Goal: Task Accomplishment & Management: Manage account settings

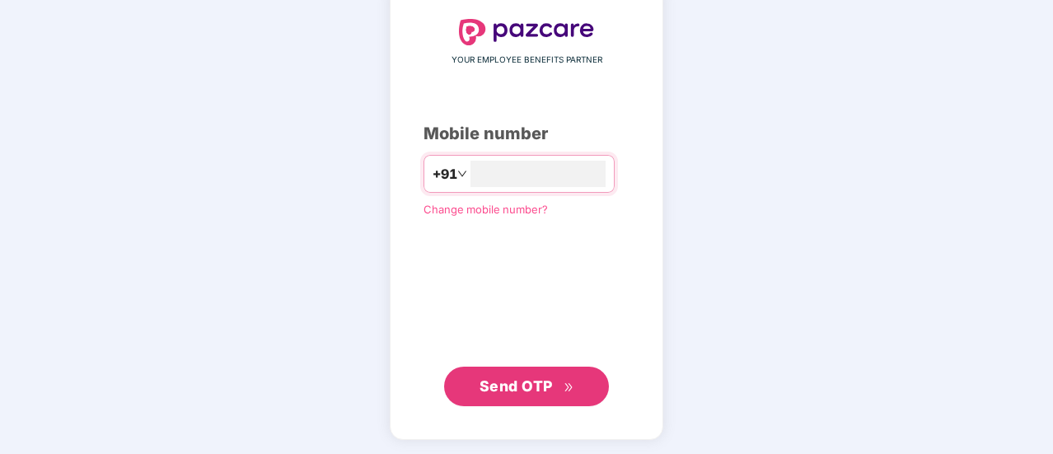
type input "**********"
click at [511, 380] on span "Send OTP" at bounding box center [515, 384] width 73 height 17
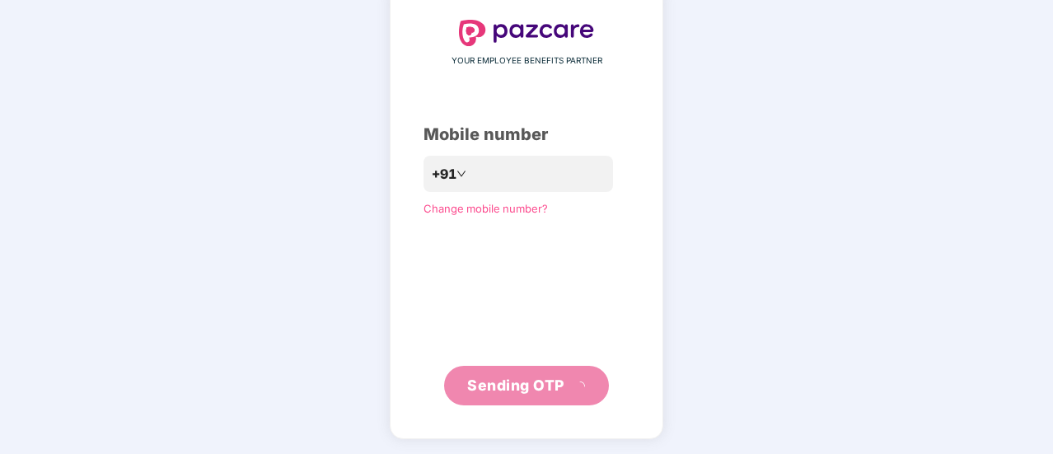
scroll to position [82, 0]
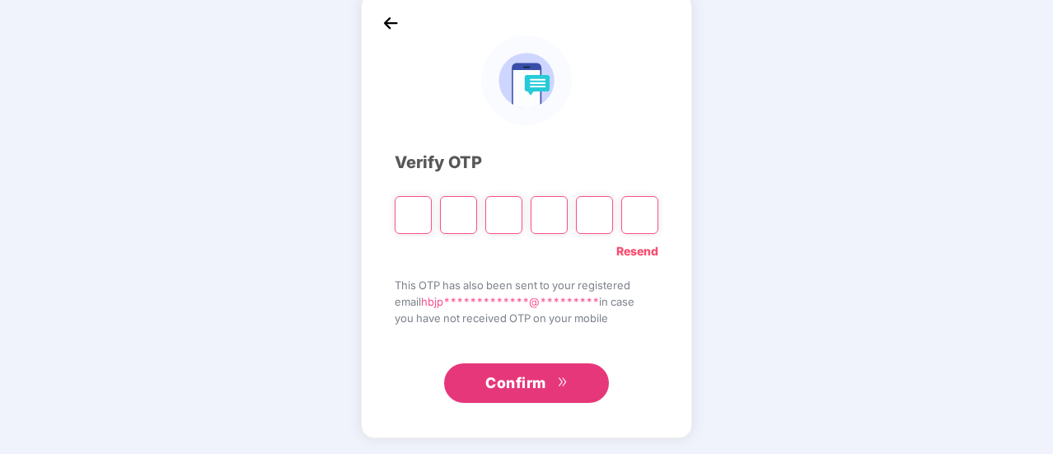
type input "*"
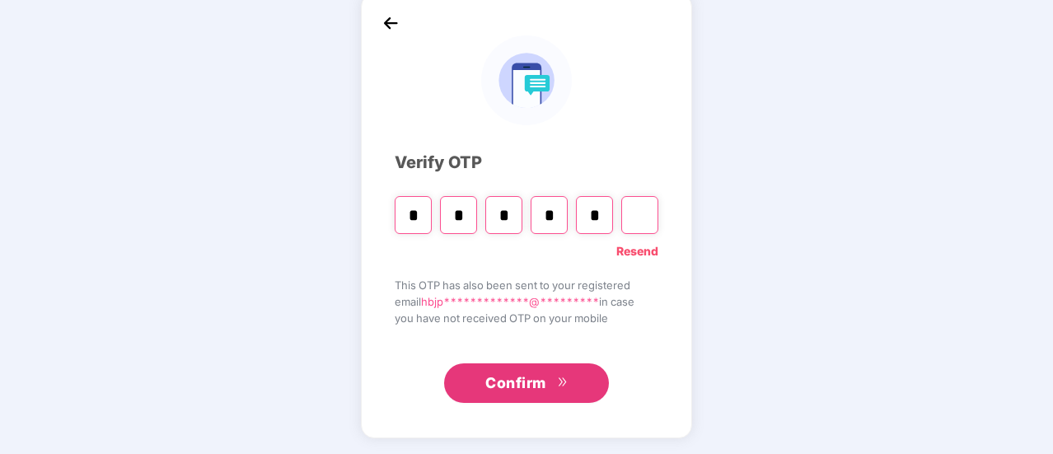
type input "*"
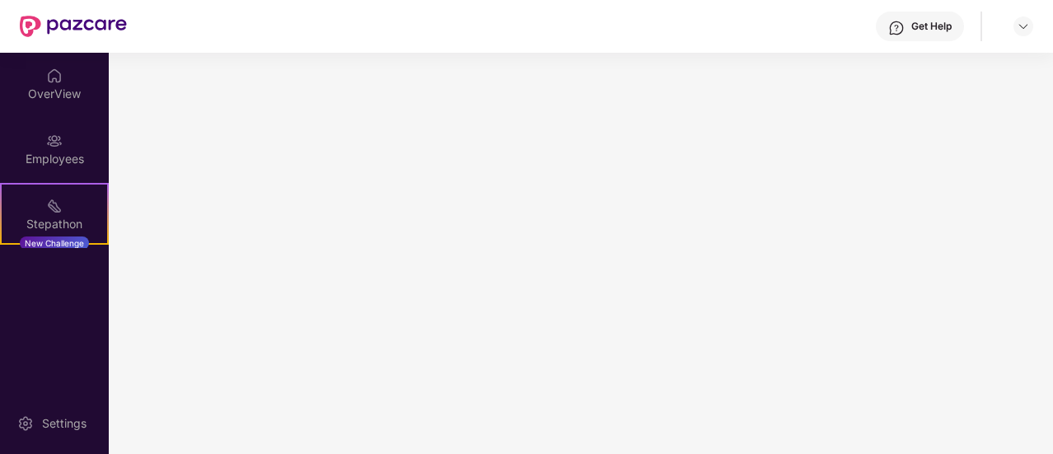
scroll to position [0, 0]
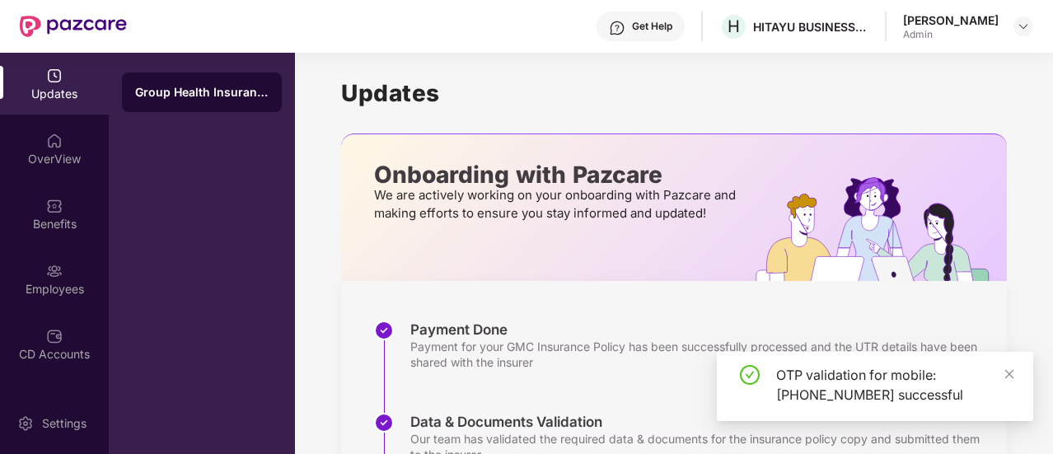
click at [1005, 363] on div "OTP validation for mobile: +918887503330 successful" at bounding box center [875, 386] width 316 height 69
click at [1011, 373] on icon "close" at bounding box center [1009, 374] width 12 height 12
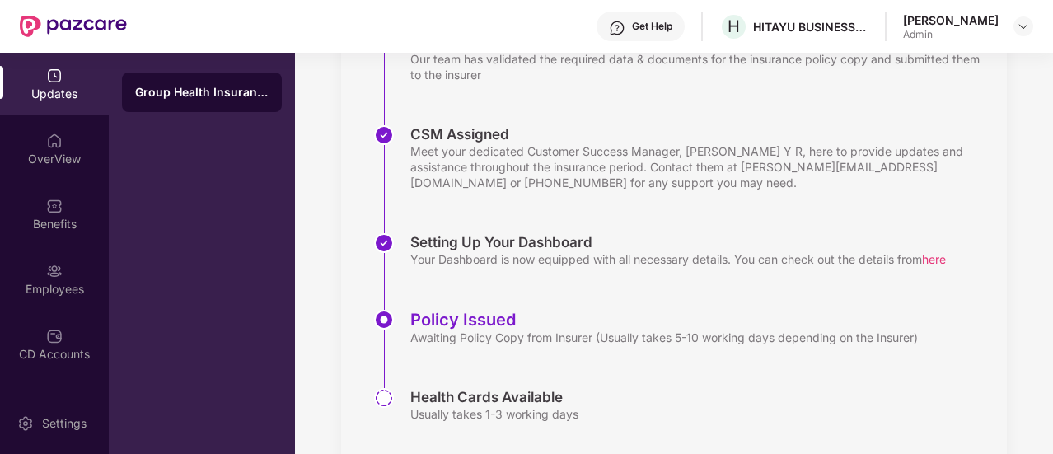
scroll to position [422, 0]
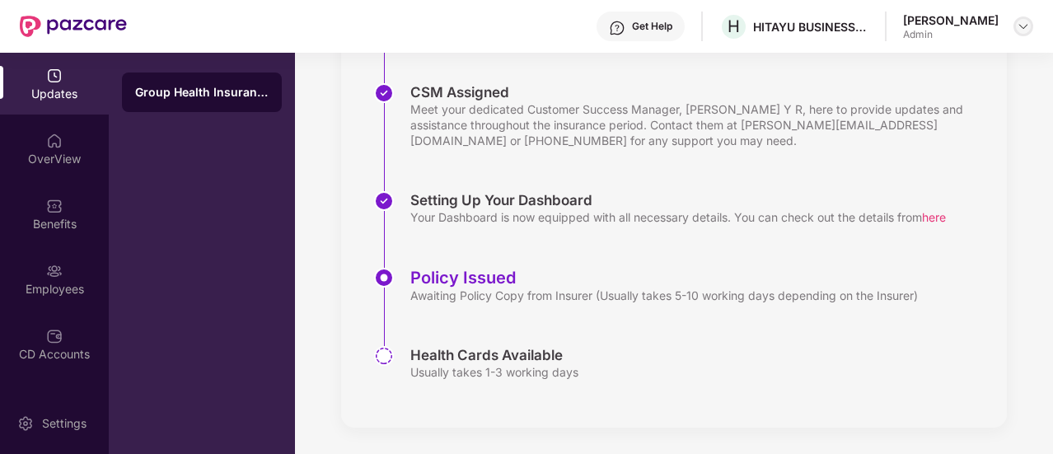
click at [1021, 32] on img at bounding box center [1022, 26] width 13 height 13
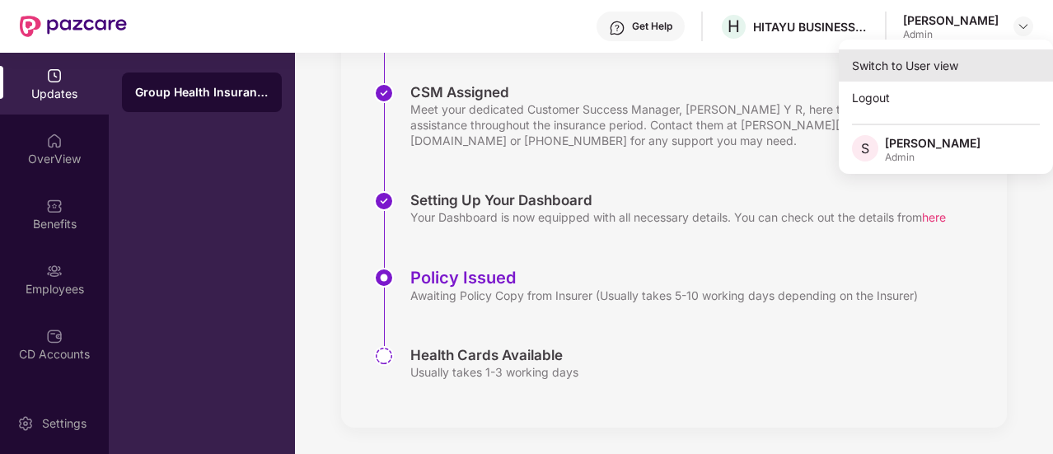
click at [922, 67] on div "Switch to User view" at bounding box center [945, 65] width 214 height 32
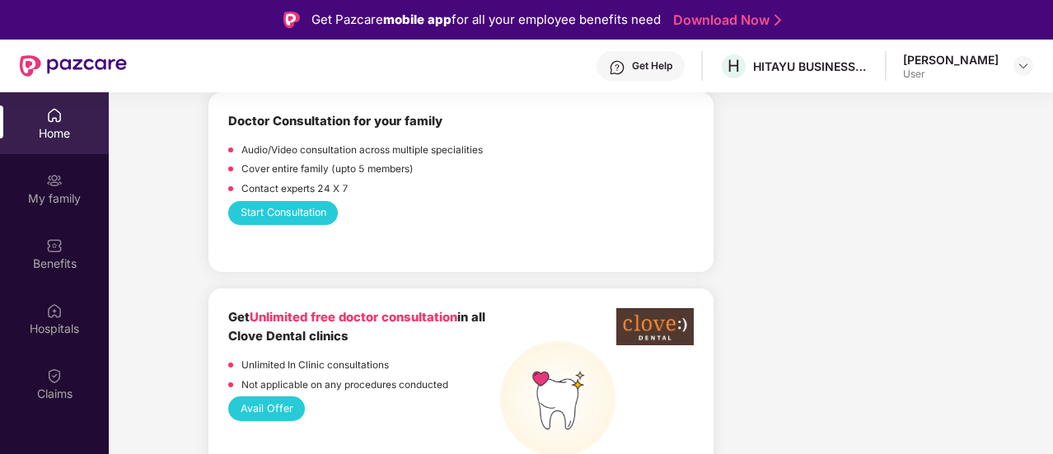
scroll to position [969, 0]
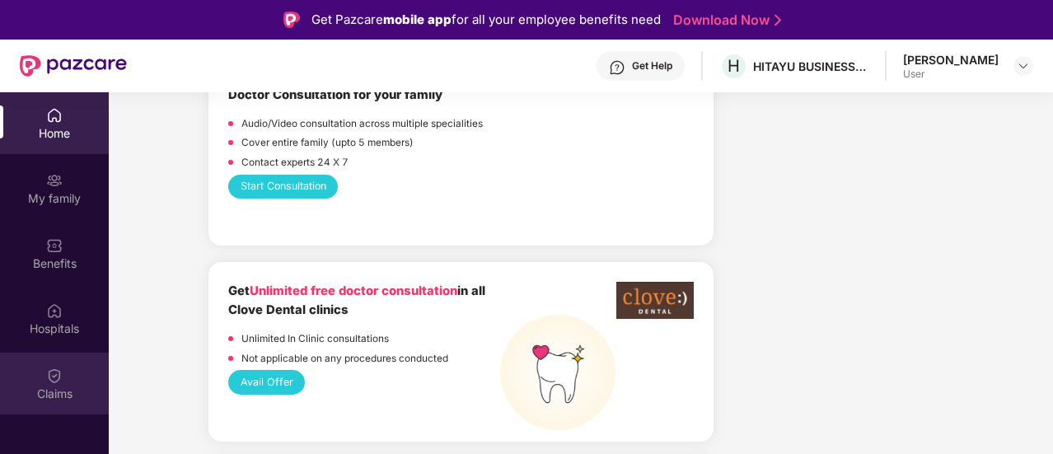
click at [61, 380] on img at bounding box center [54, 375] width 16 height 16
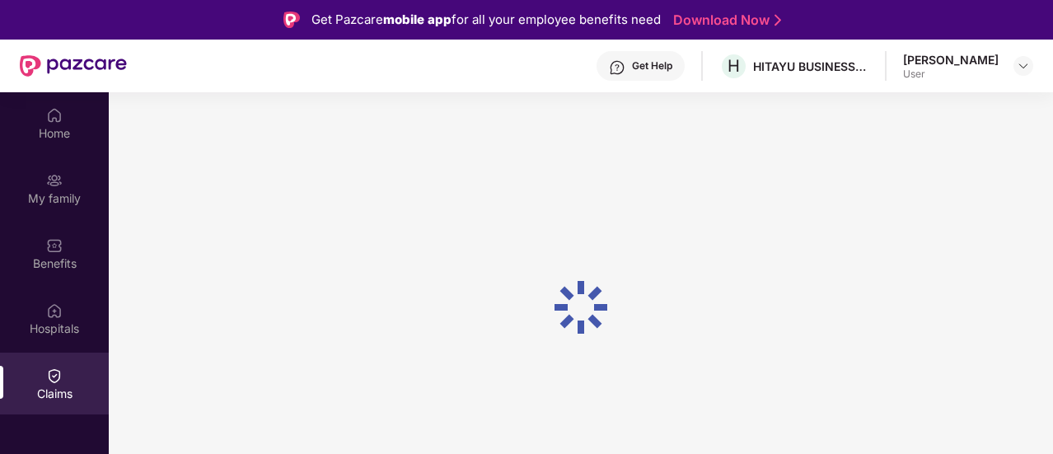
scroll to position [0, 0]
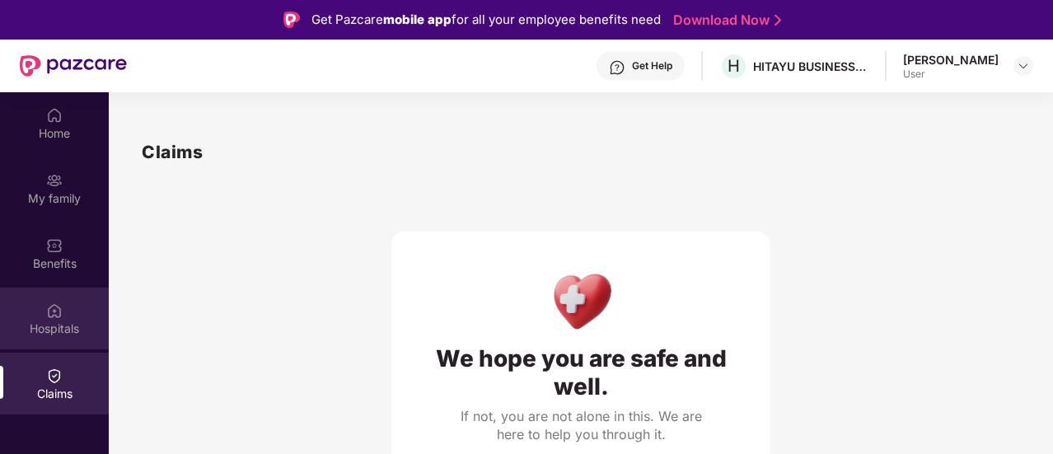
click at [64, 334] on div "Hospitals" at bounding box center [54, 328] width 109 height 16
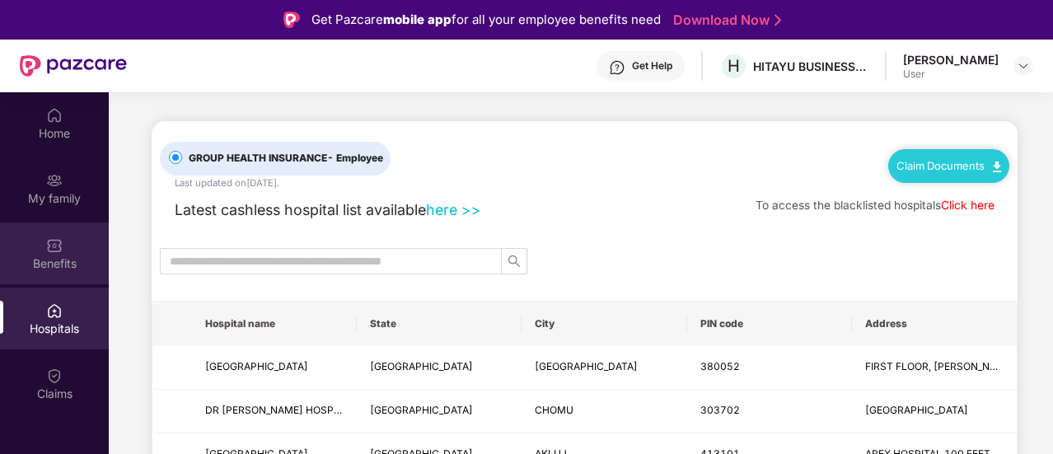
click at [59, 258] on div "Benefits" at bounding box center [54, 263] width 109 height 16
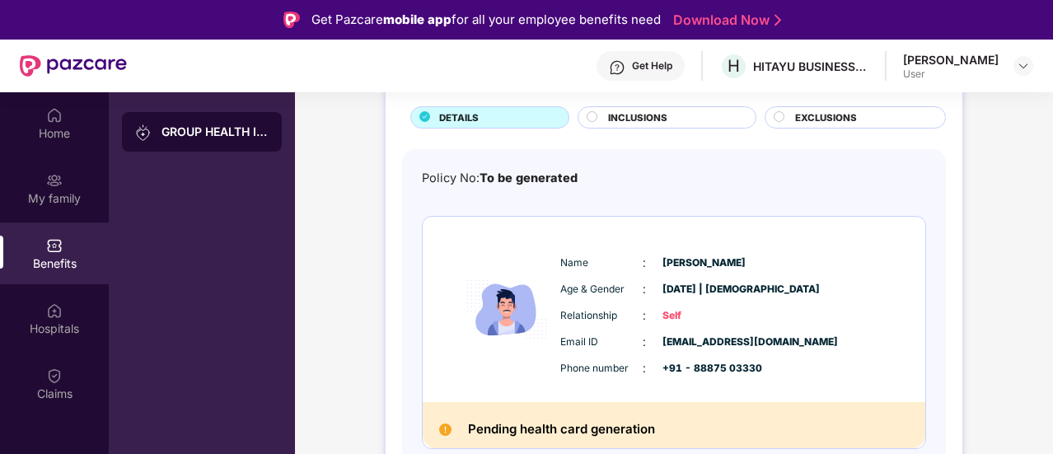
scroll to position [108, 0]
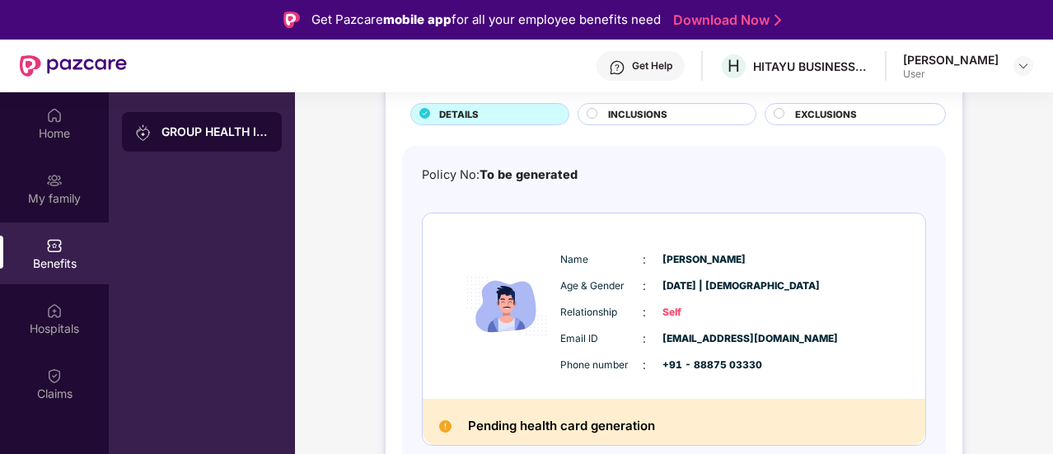
click at [446, 423] on img at bounding box center [445, 426] width 12 height 12
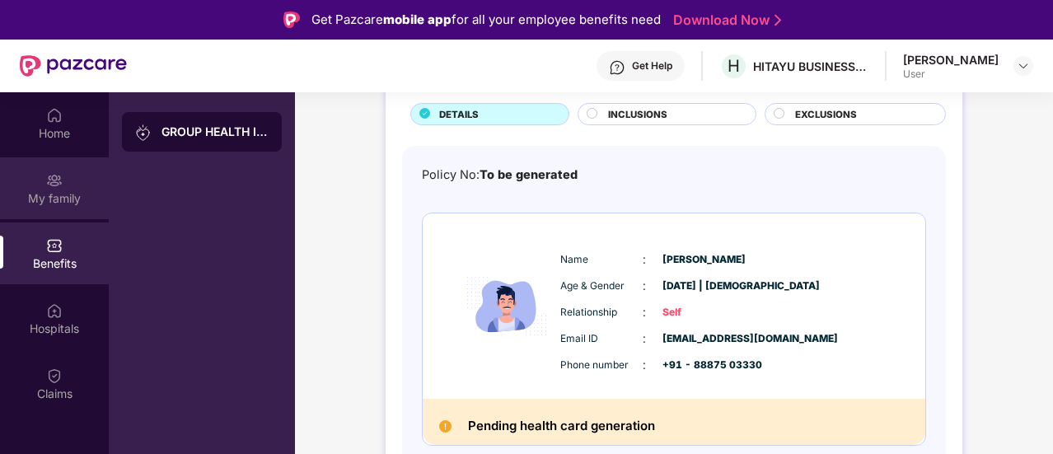
click at [39, 194] on div "My family" at bounding box center [54, 198] width 109 height 16
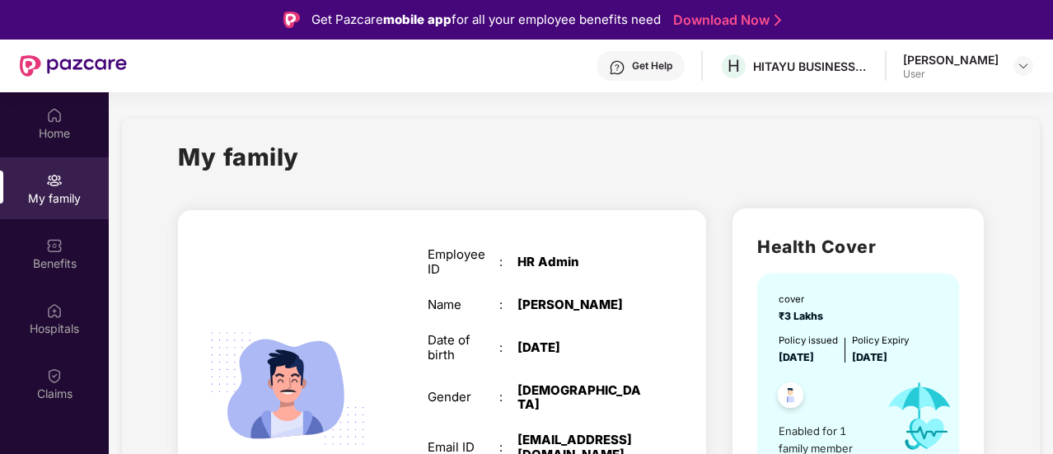
scroll to position [106, 0]
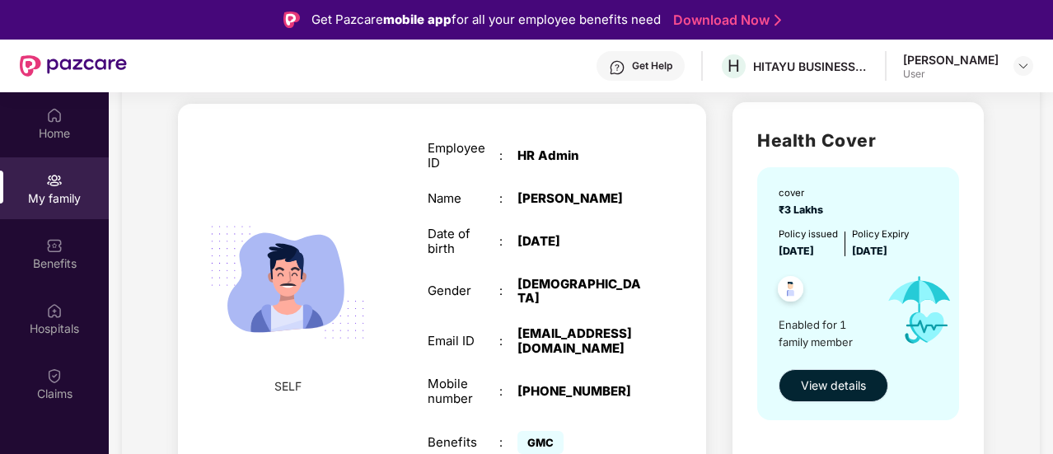
click at [817, 384] on span "View details" at bounding box center [833, 385] width 65 height 18
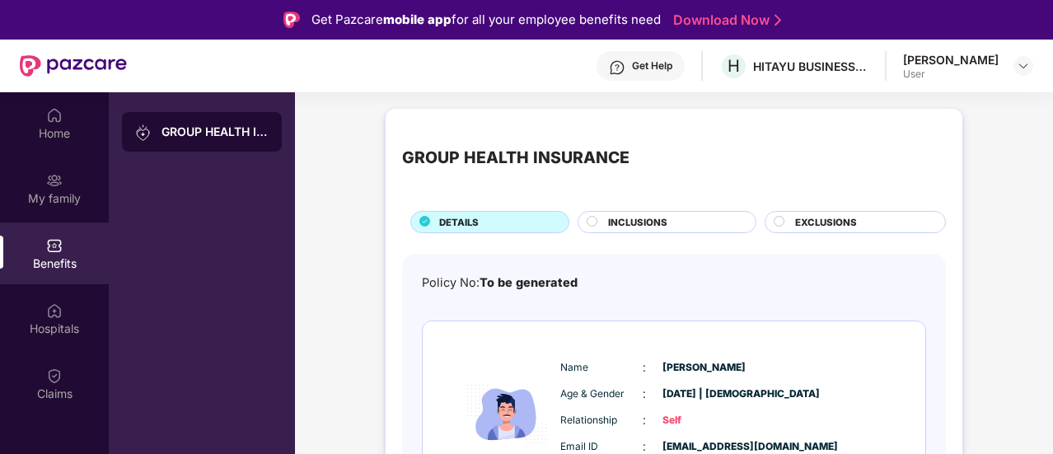
scroll to position [108, 0]
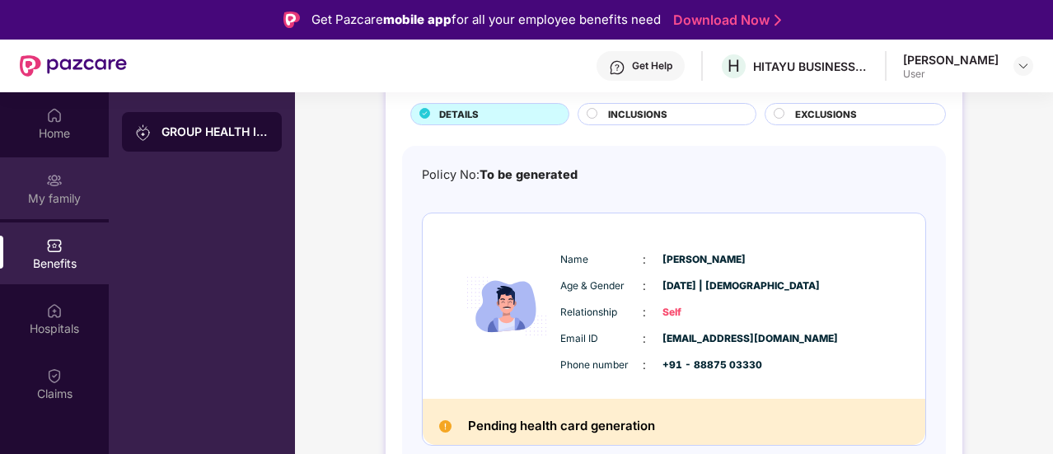
click at [63, 169] on div "My family" at bounding box center [54, 188] width 109 height 62
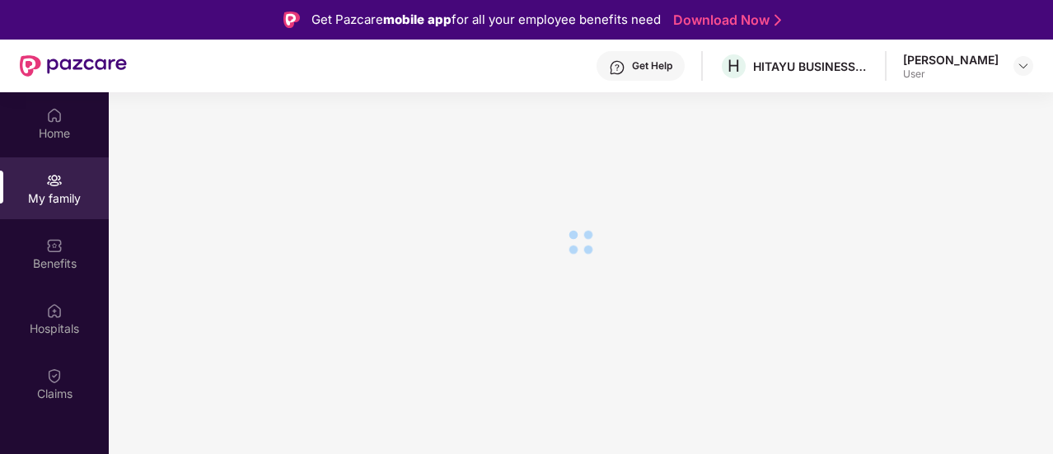
scroll to position [0, 0]
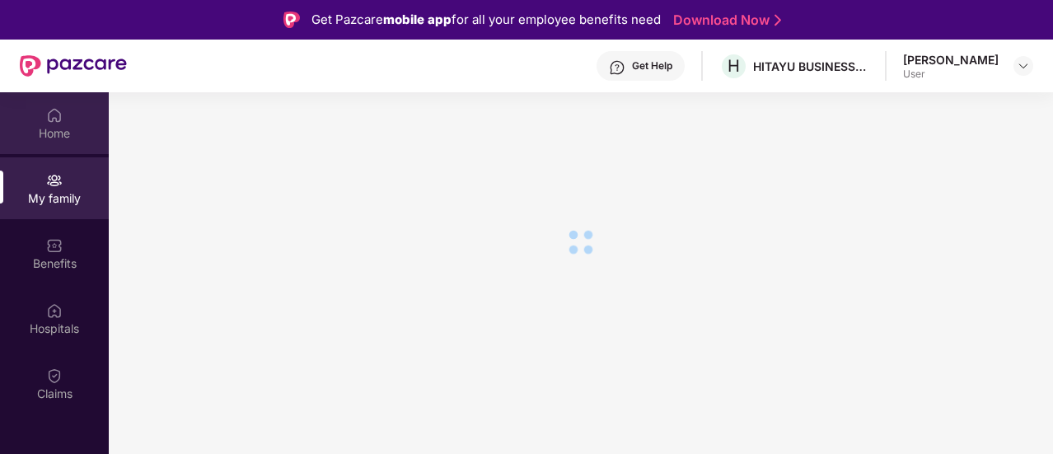
click at [59, 133] on div "Home" at bounding box center [54, 133] width 109 height 16
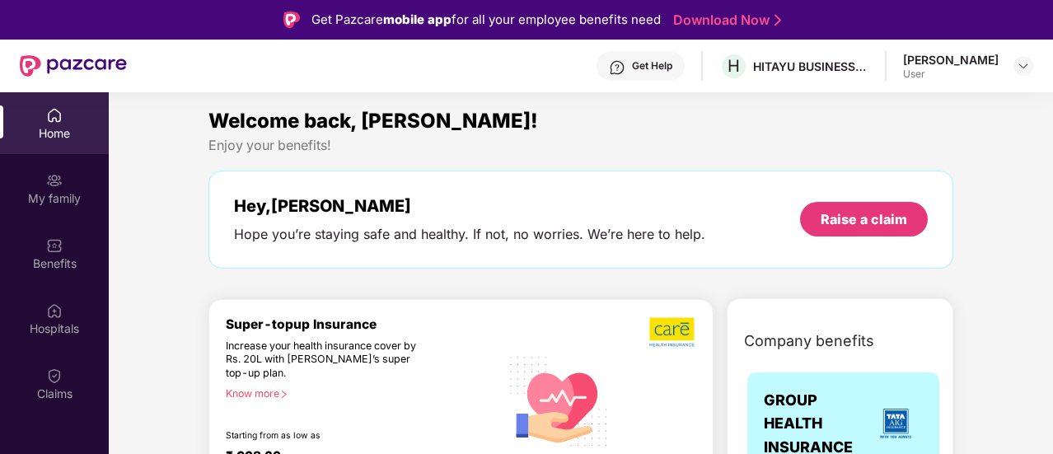
click at [59, 133] on div "Home" at bounding box center [54, 133] width 109 height 16
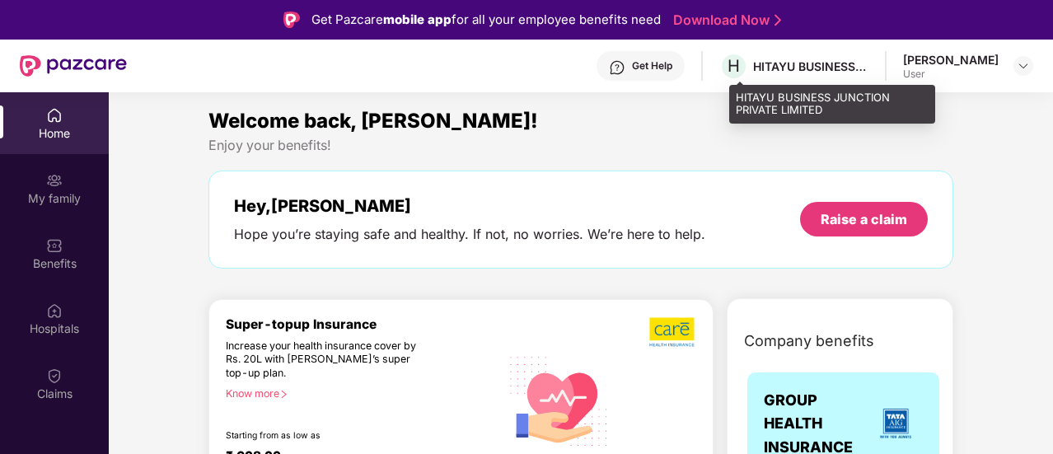
click at [787, 63] on div "HITAYU BUSINESS JUNCTION PRIVATE LIMITED" at bounding box center [810, 66] width 115 height 16
click at [740, 67] on span "H" at bounding box center [733, 66] width 12 height 20
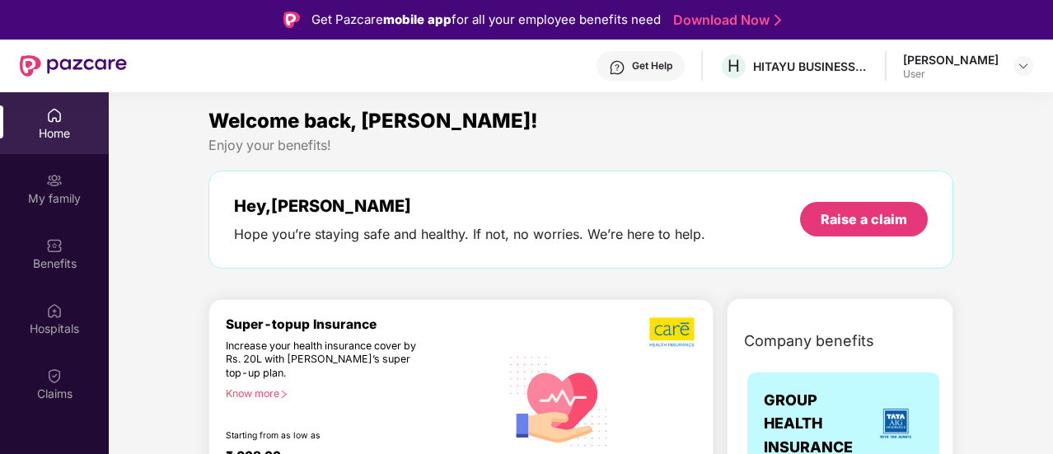
click at [21, 59] on img at bounding box center [73, 65] width 107 height 21
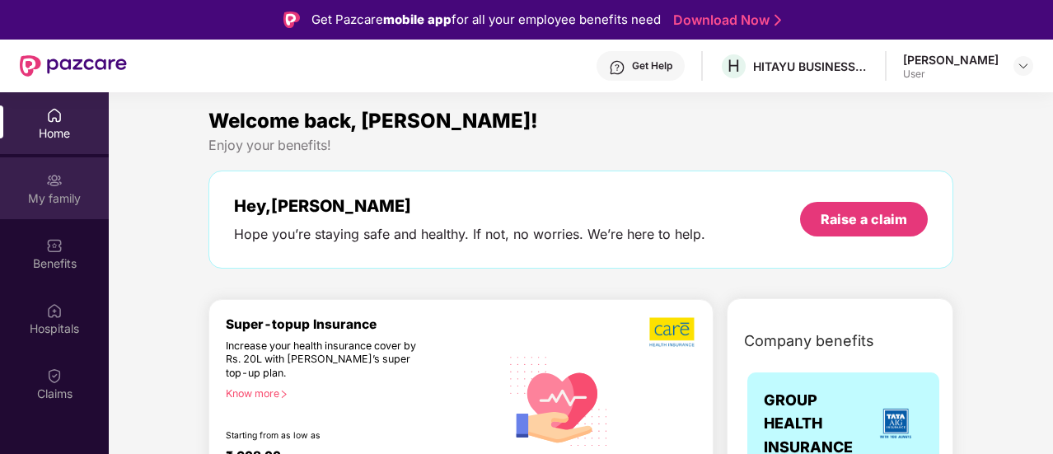
click at [60, 192] on div "My family" at bounding box center [54, 198] width 109 height 16
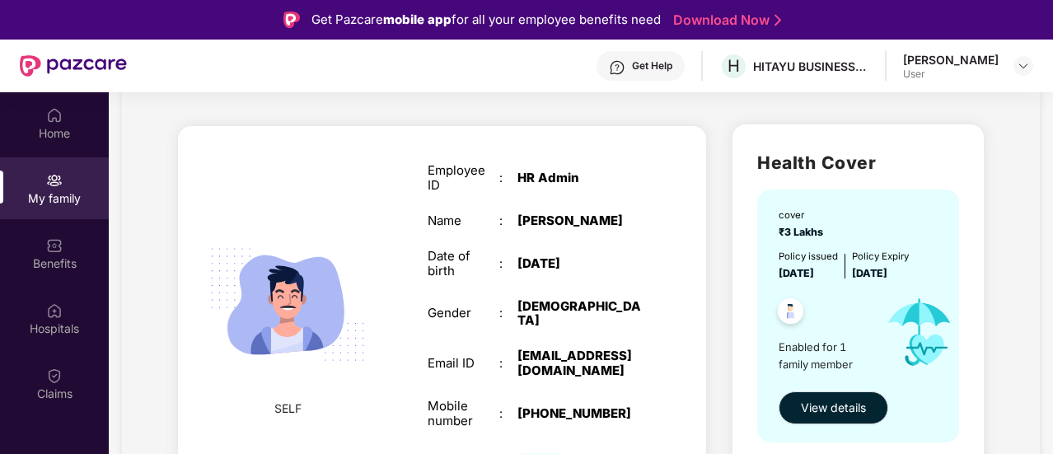
scroll to position [106, 0]
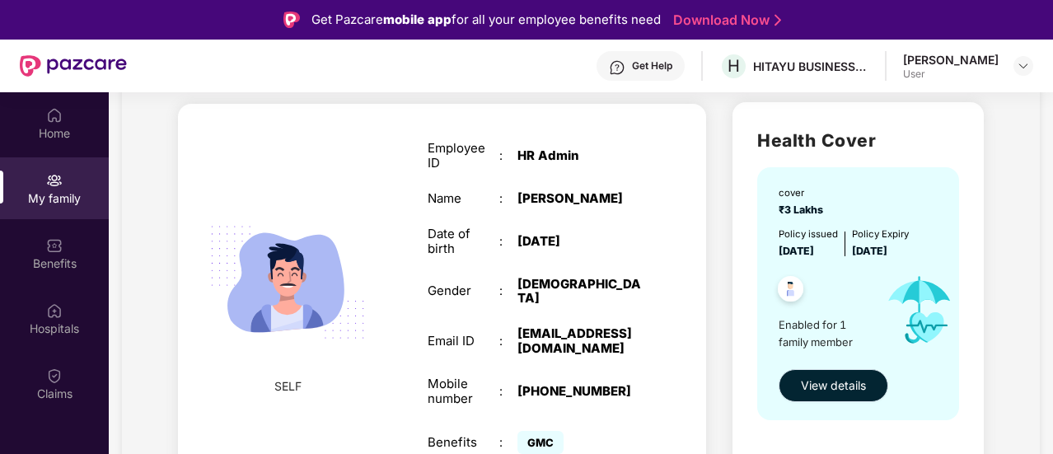
click at [802, 376] on span "View details" at bounding box center [833, 385] width 65 height 18
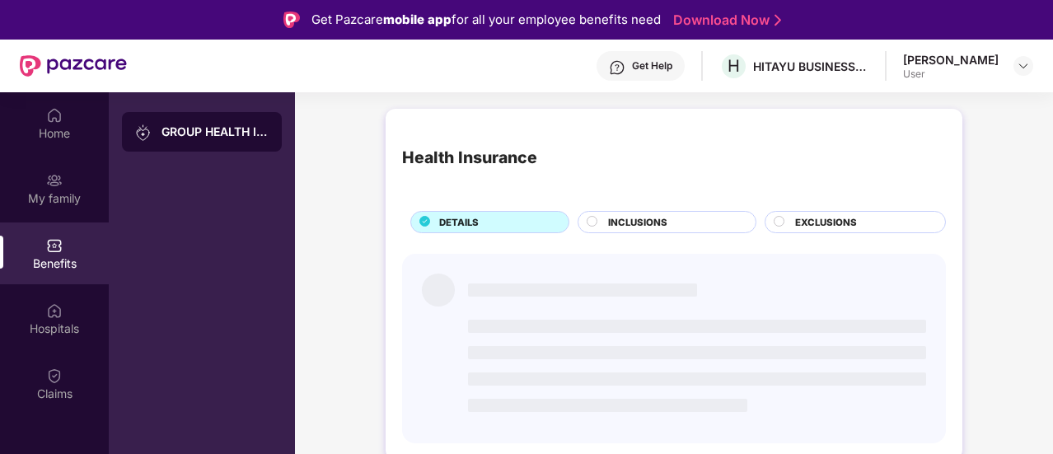
scroll to position [0, 0]
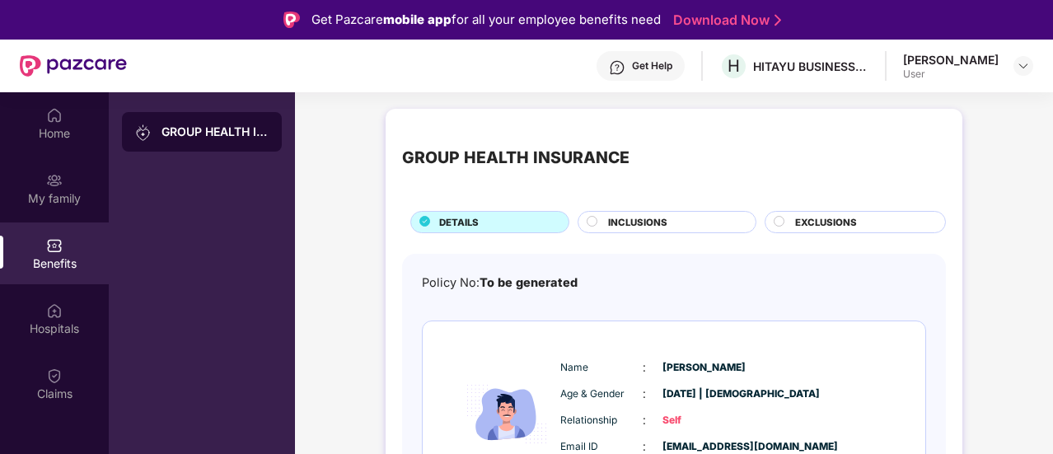
click at [656, 231] on div "INCLUSIONS" at bounding box center [666, 222] width 179 height 22
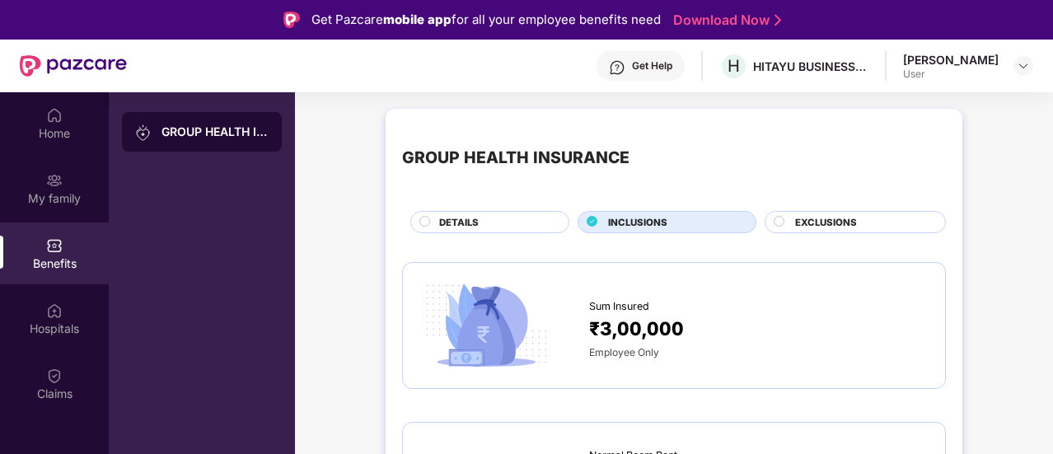
click at [814, 222] on span "EXCLUSIONS" at bounding box center [826, 222] width 62 height 15
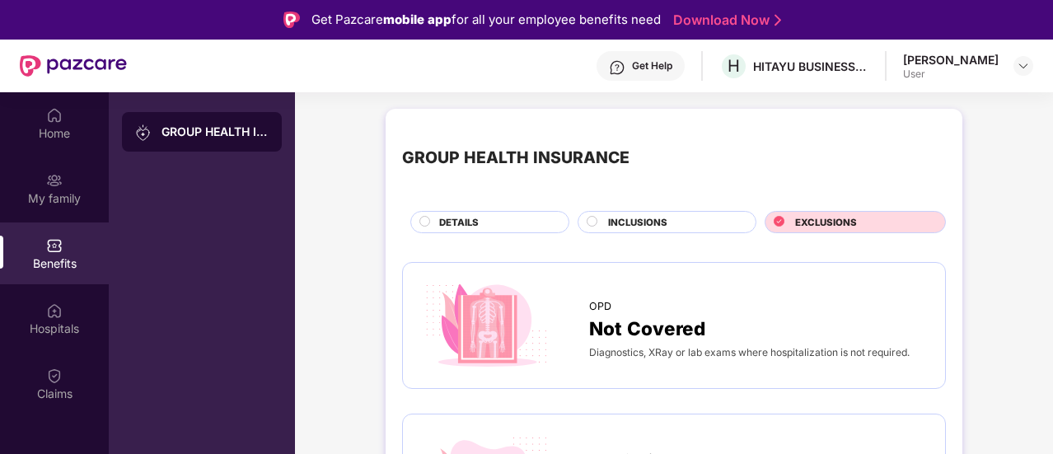
click at [601, 211] on div "INCLUSIONS" at bounding box center [666, 222] width 179 height 22
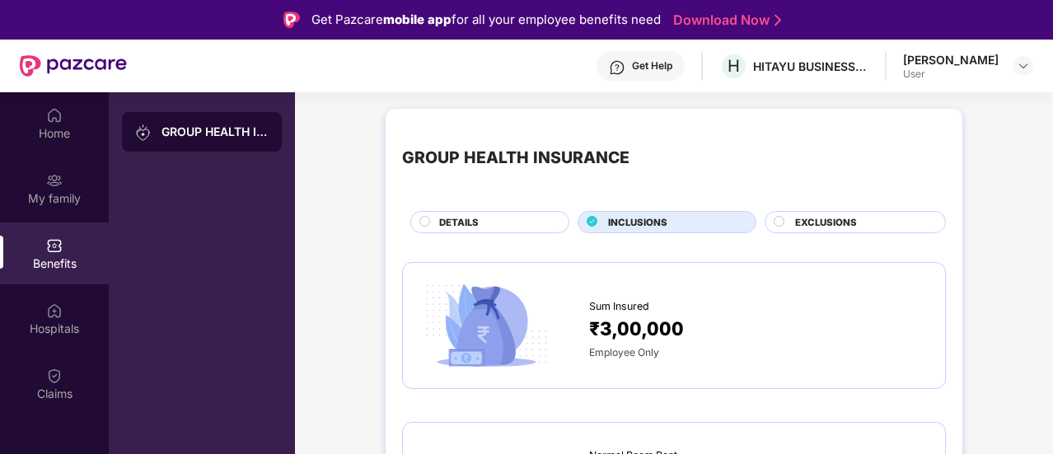
click at [186, 140] on div "GROUP HEALTH INSURANCE" at bounding box center [202, 132] width 160 height 40
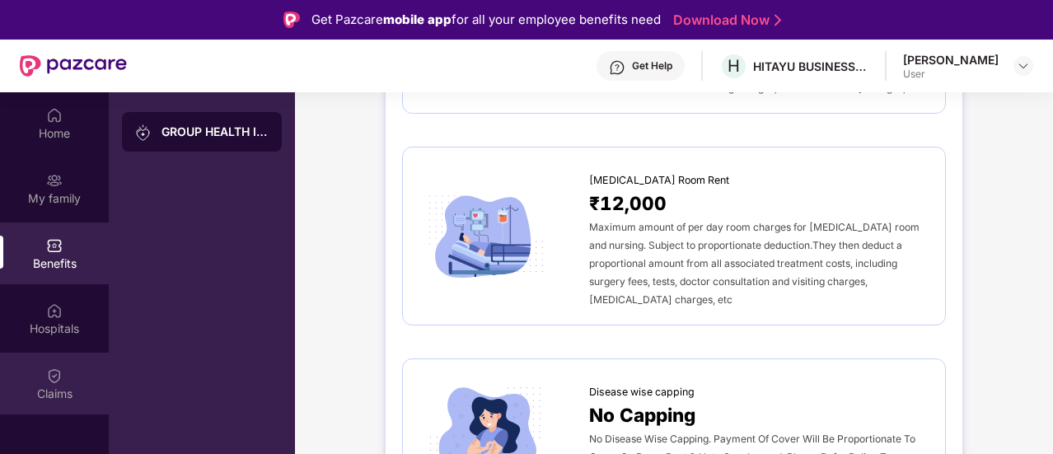
scroll to position [469, 0]
click at [43, 374] on div "Claims" at bounding box center [54, 383] width 109 height 62
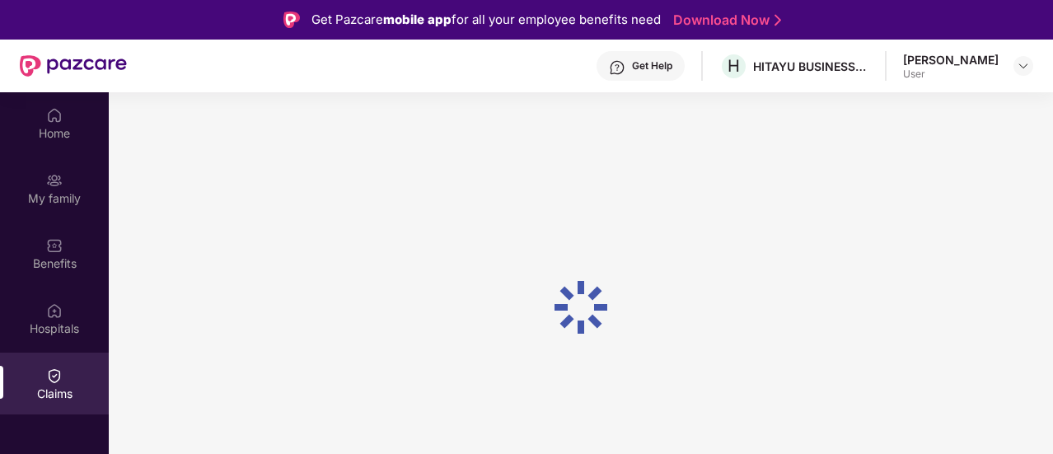
scroll to position [0, 0]
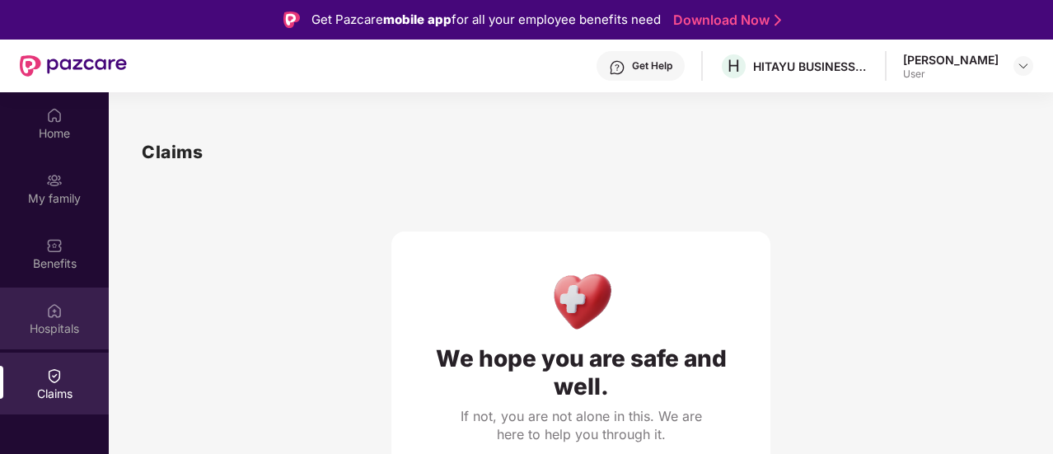
click at [53, 298] on div "Hospitals" at bounding box center [54, 318] width 109 height 62
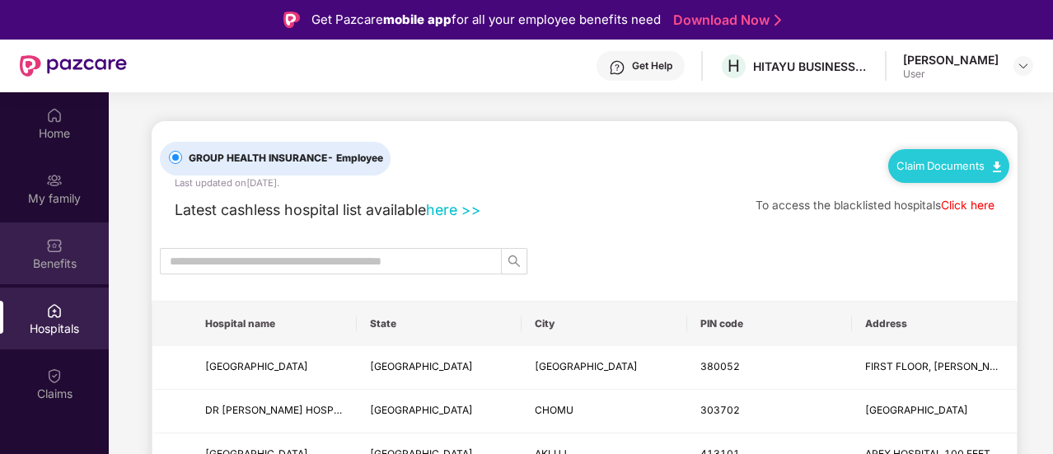
click at [52, 264] on div "Benefits" at bounding box center [54, 263] width 109 height 16
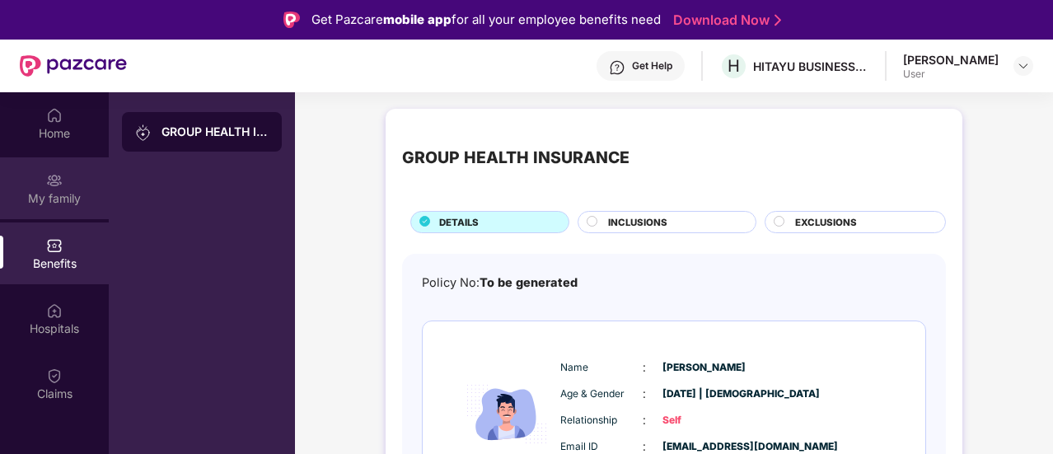
click at [64, 211] on div "My family" at bounding box center [54, 188] width 109 height 62
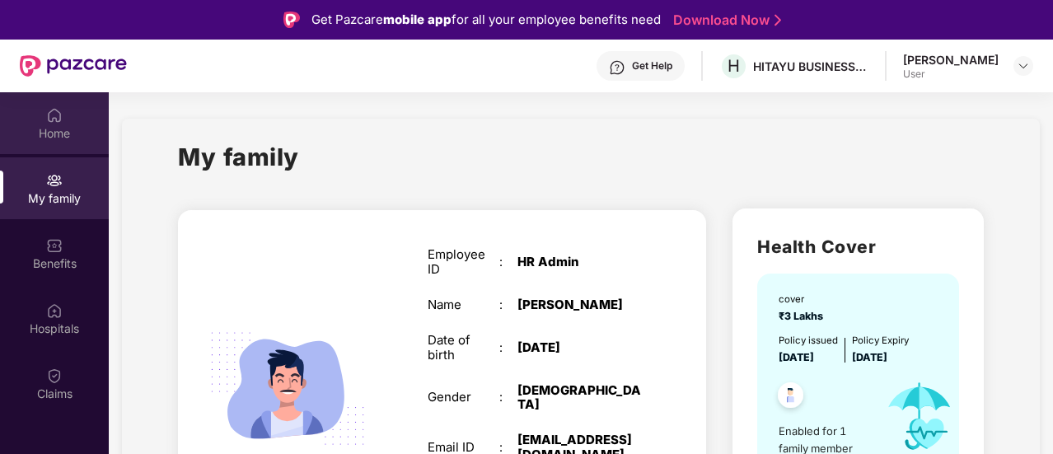
click at [66, 136] on div "Home" at bounding box center [54, 133] width 109 height 16
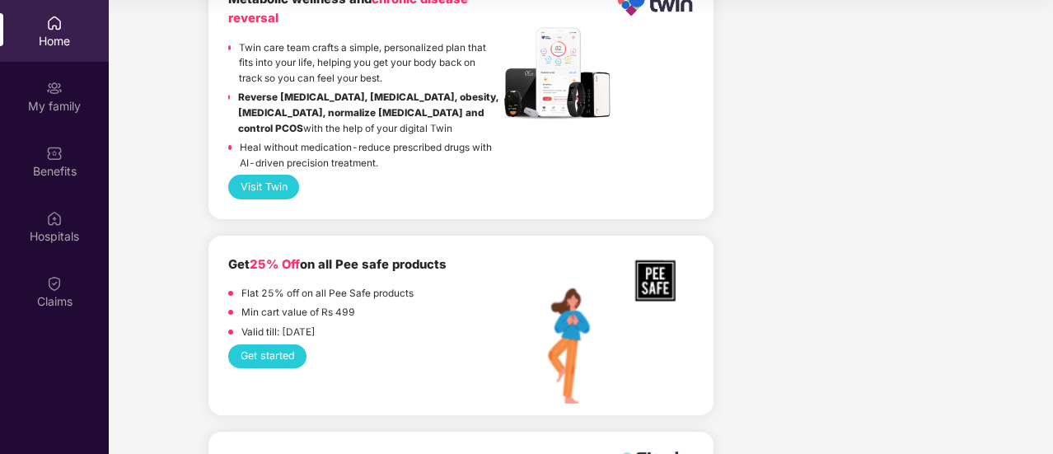
scroll to position [3602, 0]
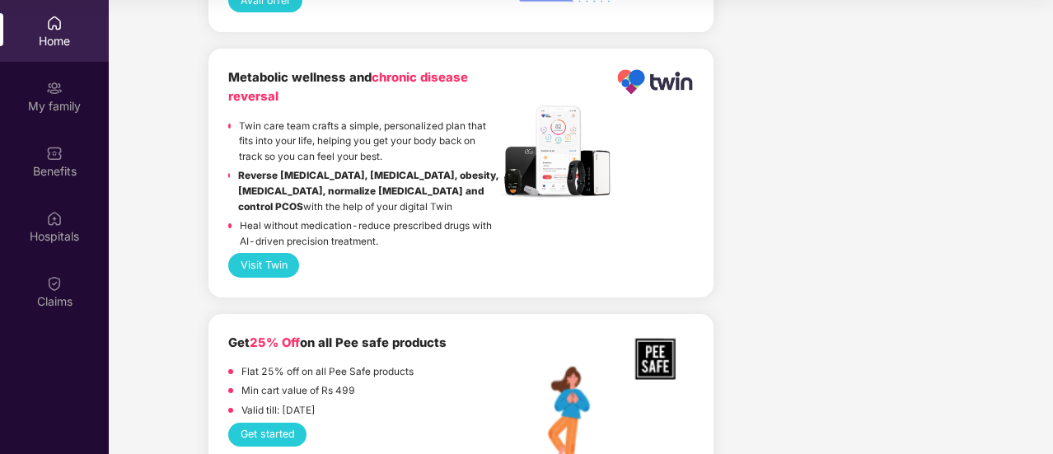
click at [470, 218] on p "Heal without medication-reduce prescribed drugs with AI-driven precision treatm…" at bounding box center [370, 233] width 260 height 30
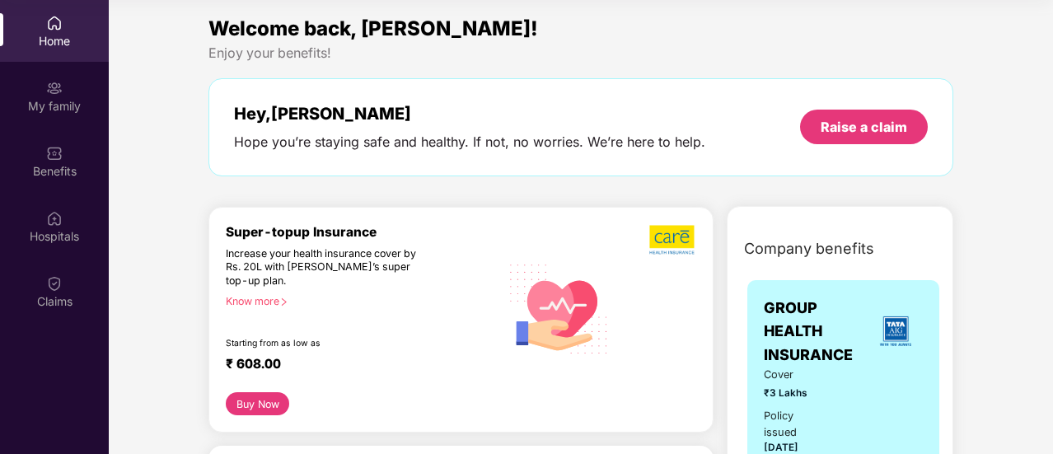
scroll to position [0, 0]
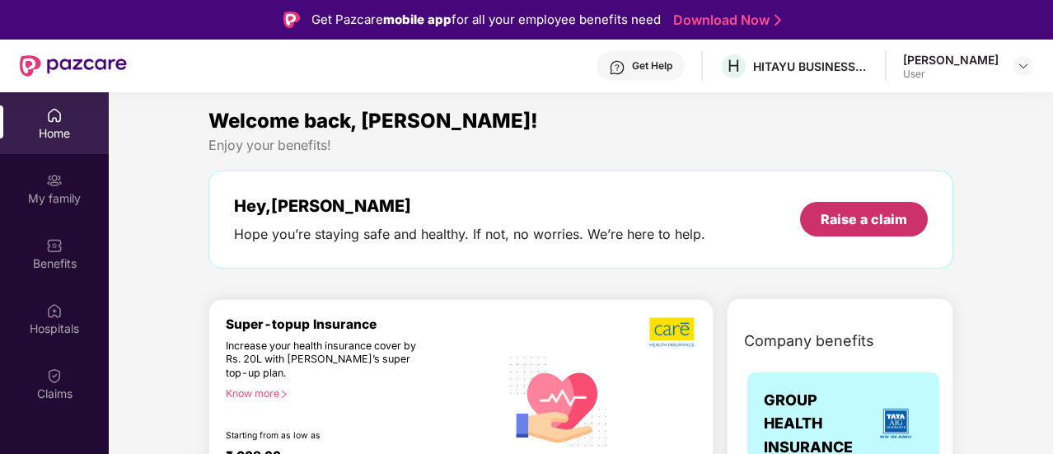
click at [896, 207] on div "Raise a claim" at bounding box center [864, 219] width 128 height 35
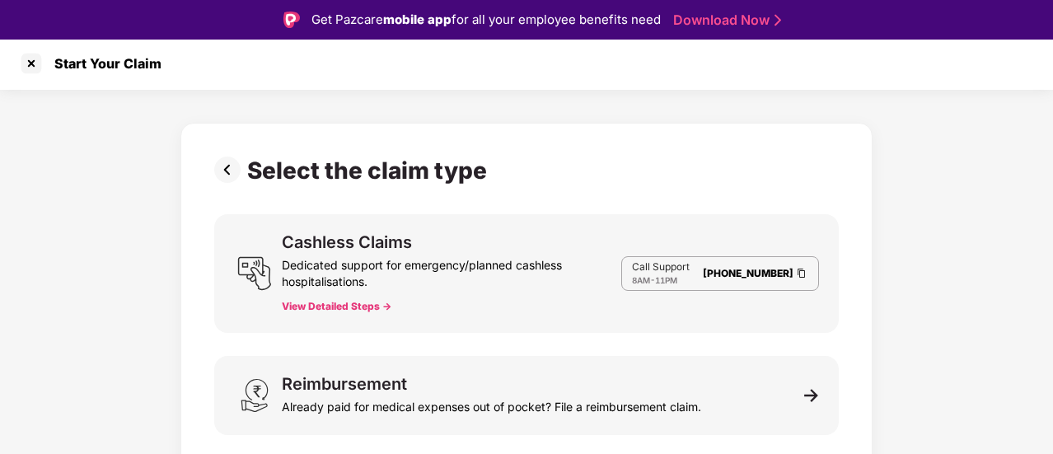
scroll to position [8, 0]
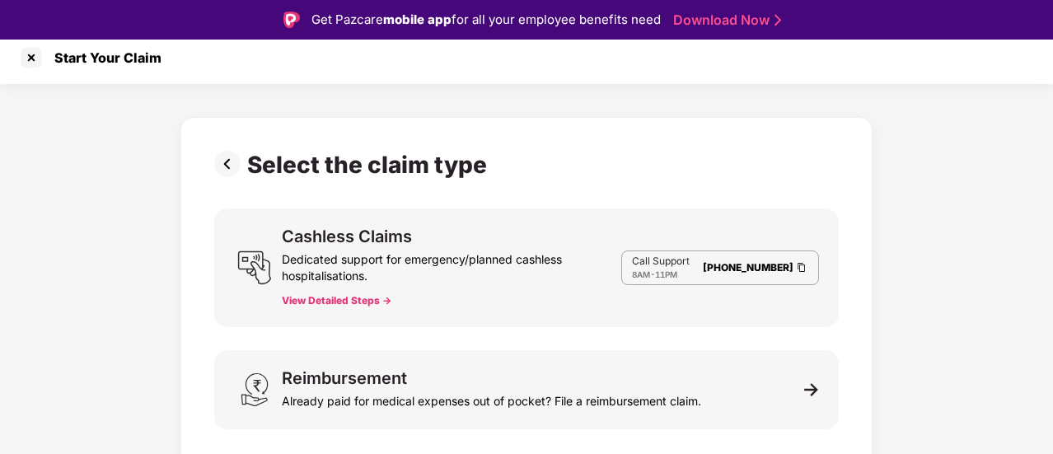
click at [366, 300] on button "View Detailed Steps ->" at bounding box center [337, 300] width 110 height 13
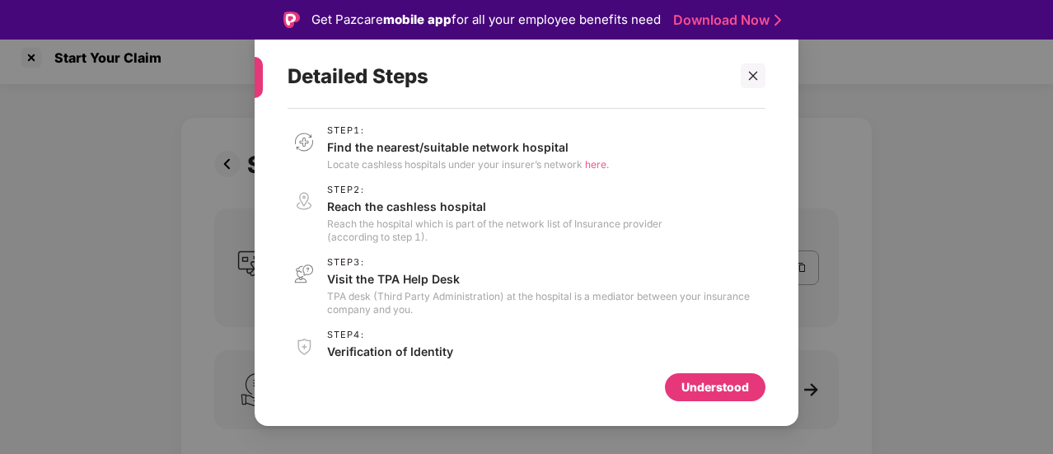
scroll to position [102, 0]
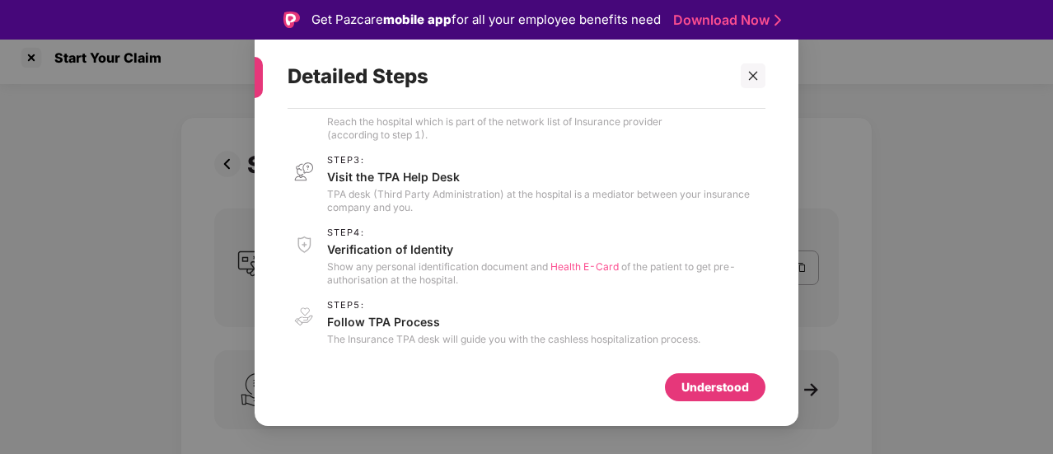
click at [701, 380] on div "Understood" at bounding box center [715, 387] width 68 height 18
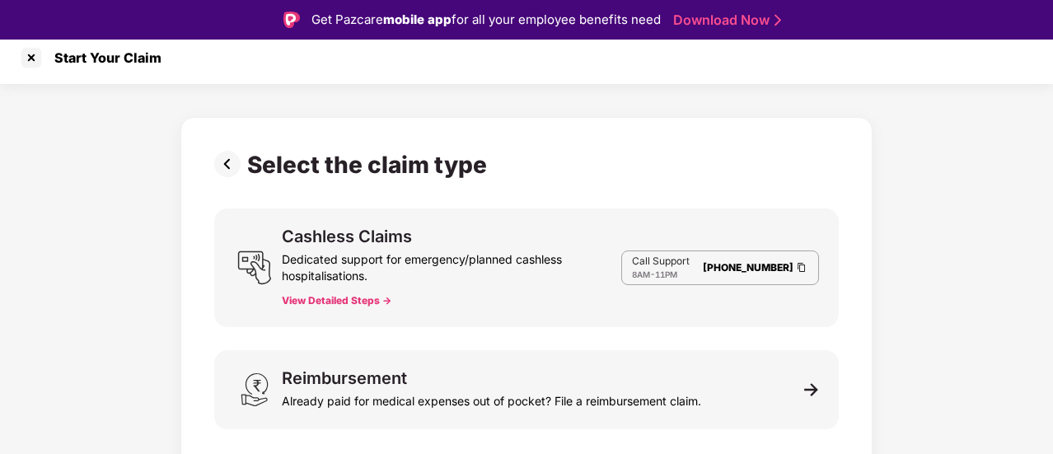
click at [366, 301] on button "View Detailed Steps ->" at bounding box center [337, 300] width 110 height 13
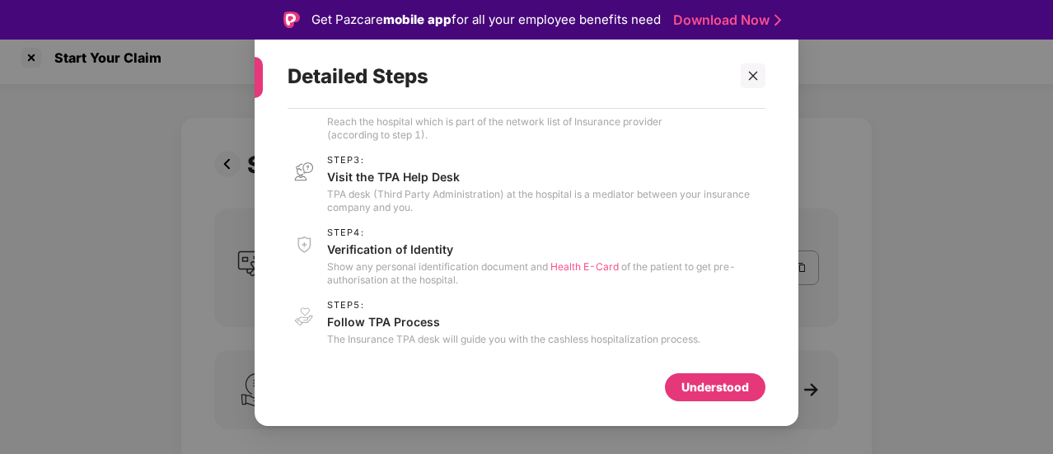
click at [582, 264] on span "Health E-Card" at bounding box center [584, 266] width 68 height 12
click at [746, 73] on div at bounding box center [752, 75] width 25 height 25
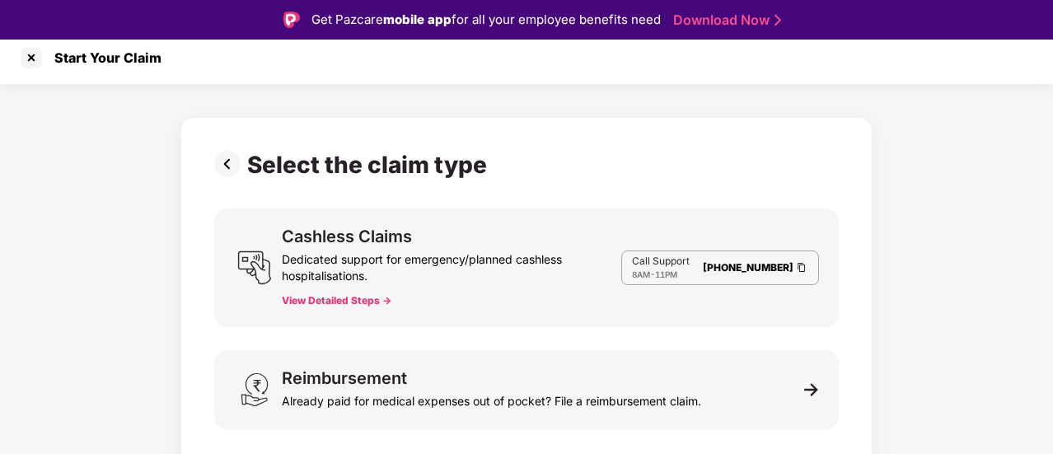
scroll to position [0, 0]
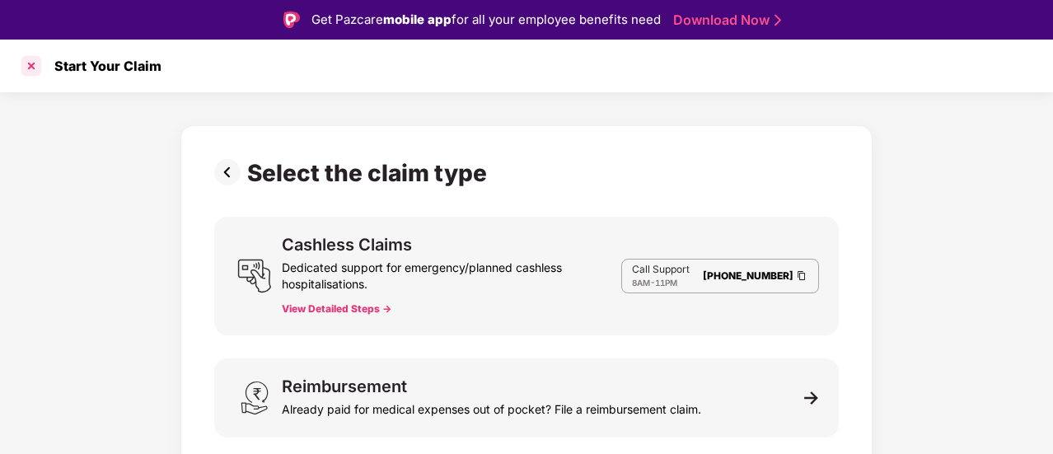
click at [28, 63] on div at bounding box center [31, 66] width 26 height 26
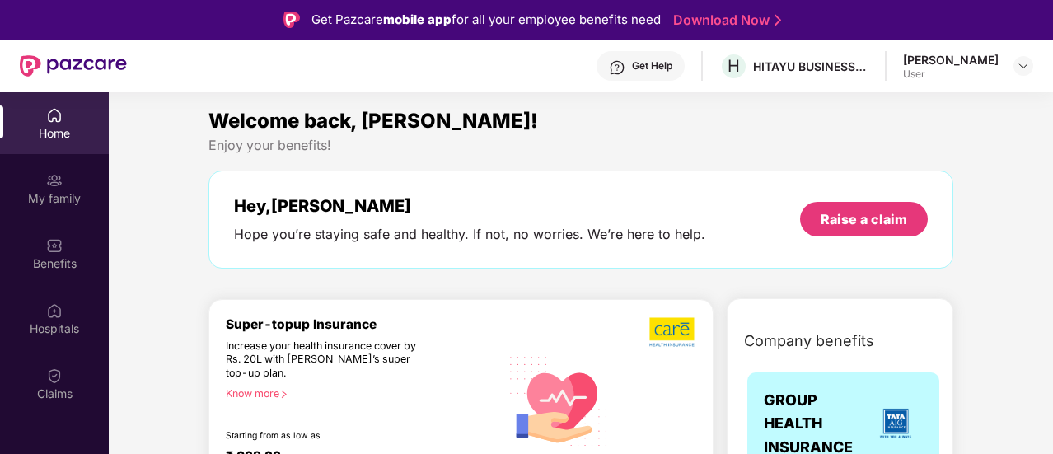
click at [51, 119] on img at bounding box center [54, 115] width 16 height 16
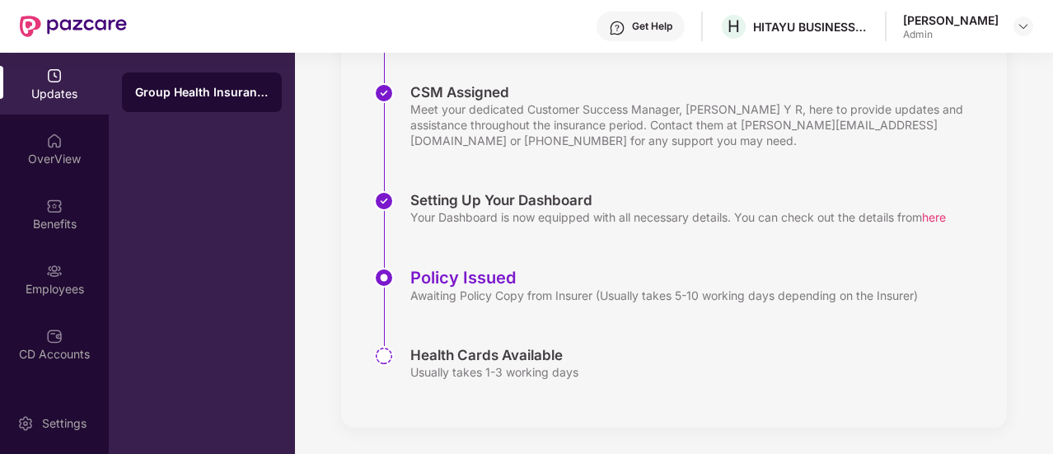
scroll to position [82, 0]
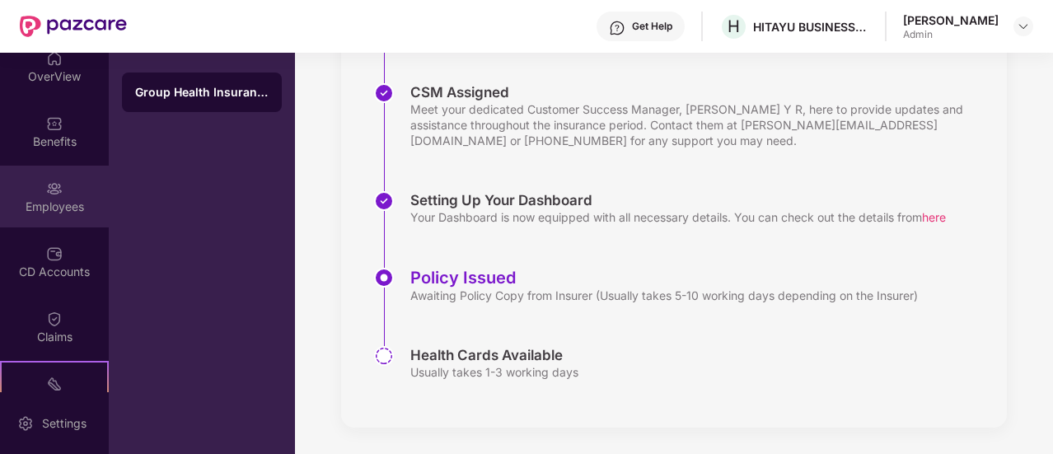
click at [46, 197] on div "Employees" at bounding box center [54, 197] width 109 height 62
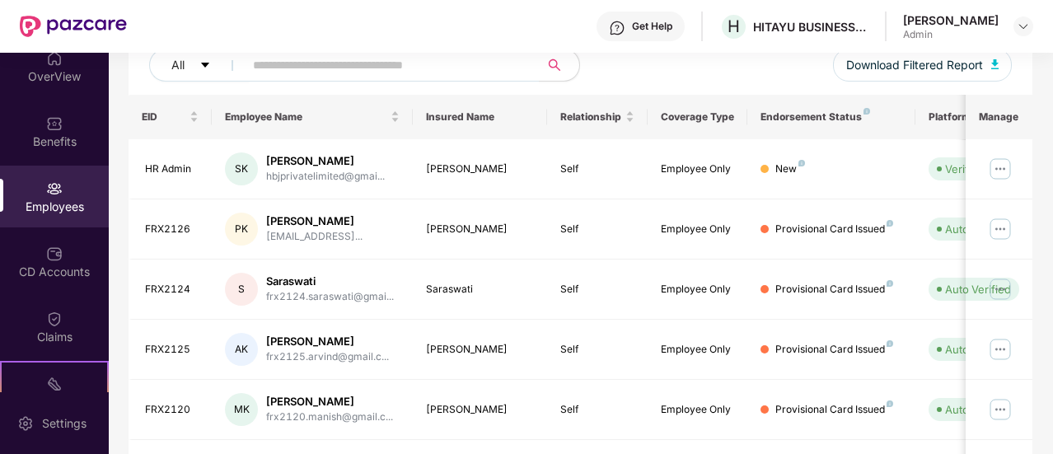
scroll to position [212, 0]
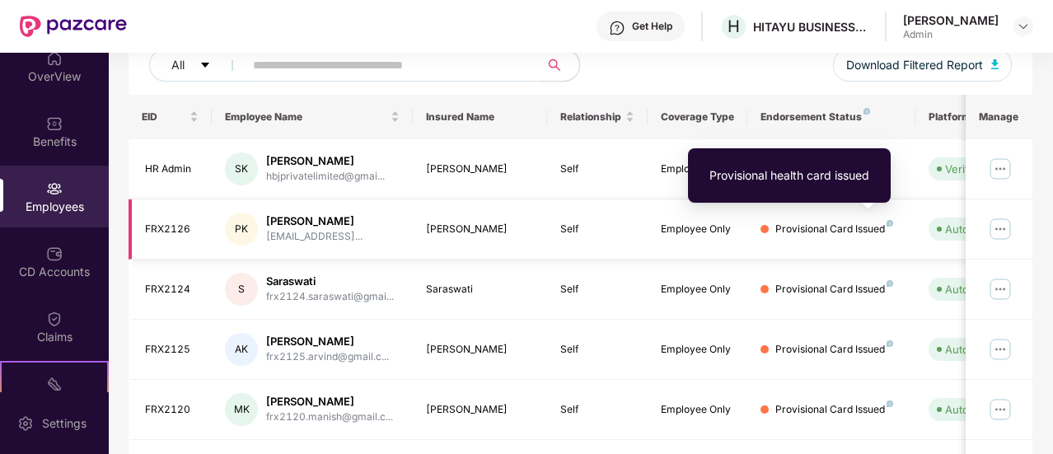
click at [889, 223] on img at bounding box center [889, 223] width 7 height 7
click at [888, 222] on img at bounding box center [889, 223] width 7 height 7
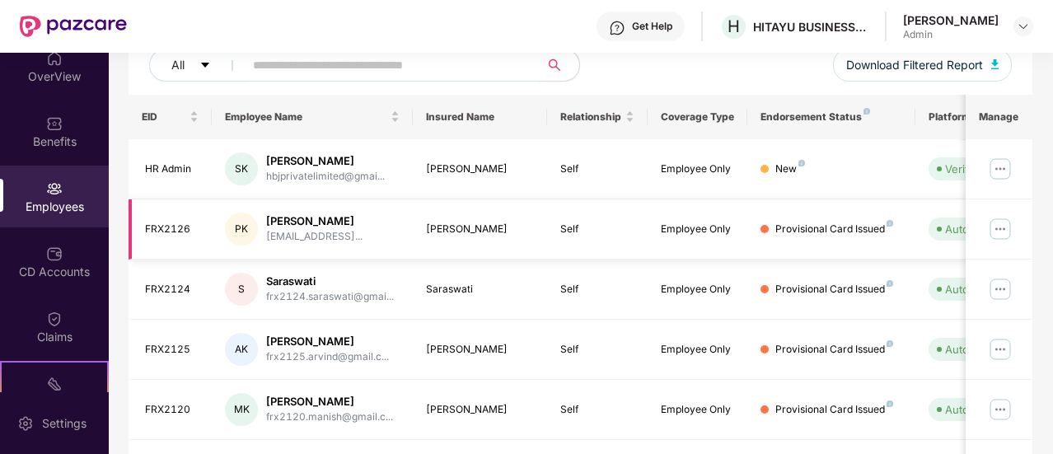
click at [843, 230] on div "Provisional Card Issued" at bounding box center [834, 230] width 118 height 16
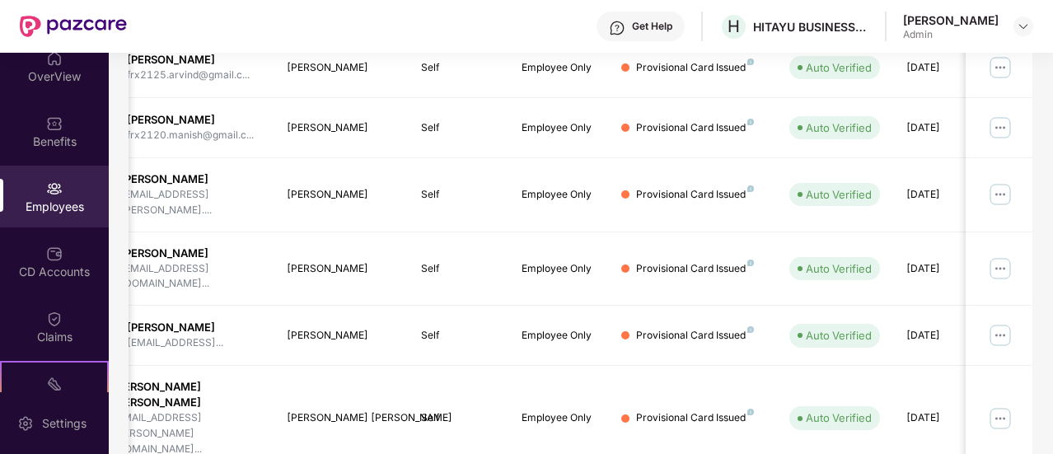
scroll to position [0, 165]
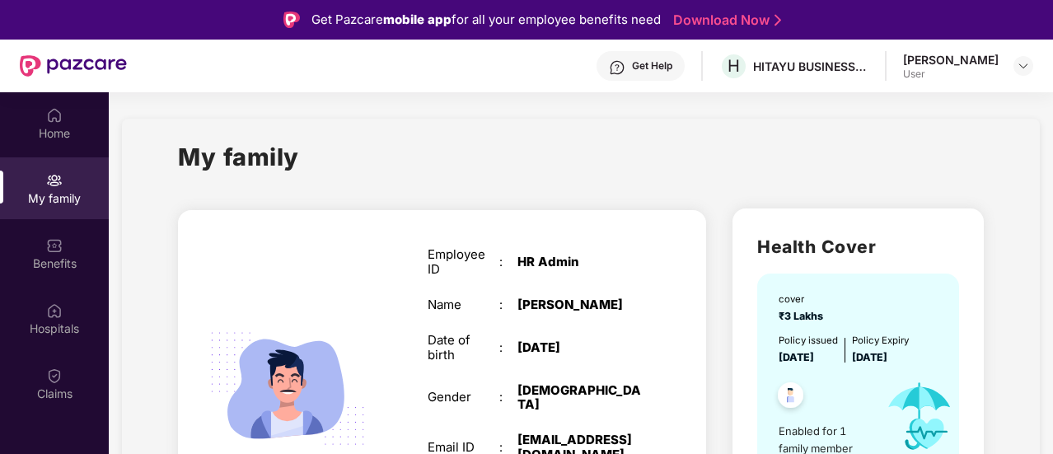
scroll to position [106, 0]
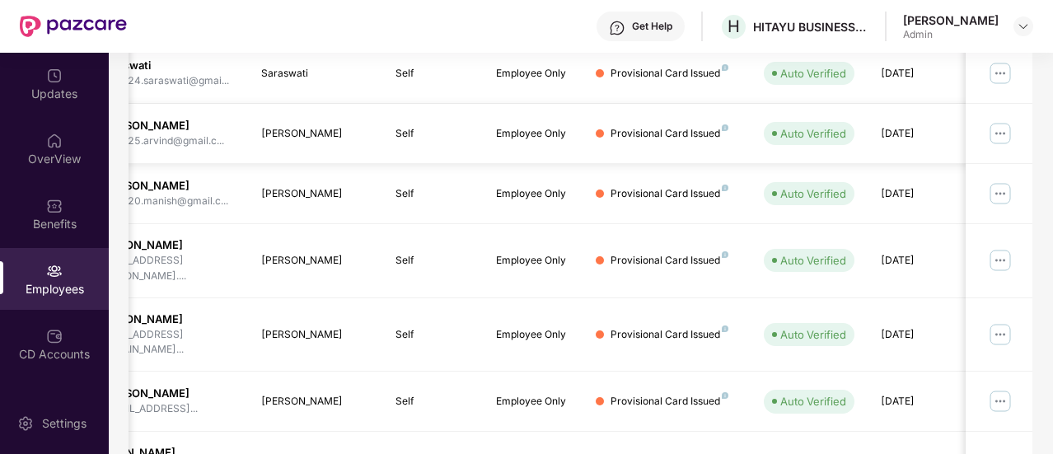
scroll to position [494, 0]
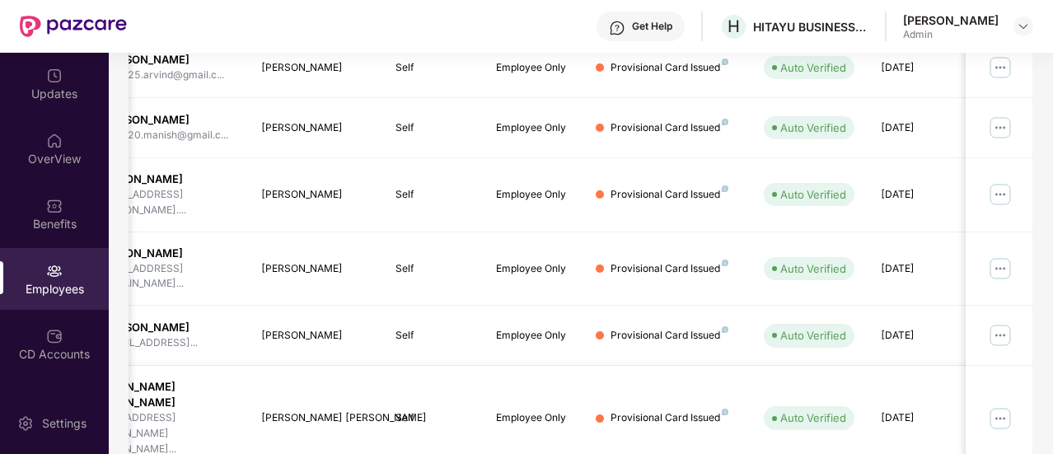
click at [1011, 405] on img at bounding box center [1000, 418] width 26 height 26
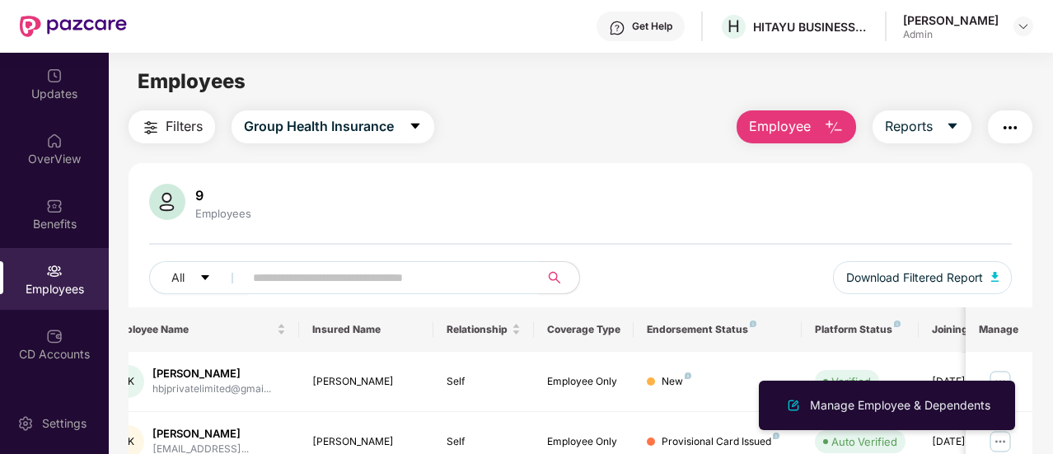
scroll to position [0, 0]
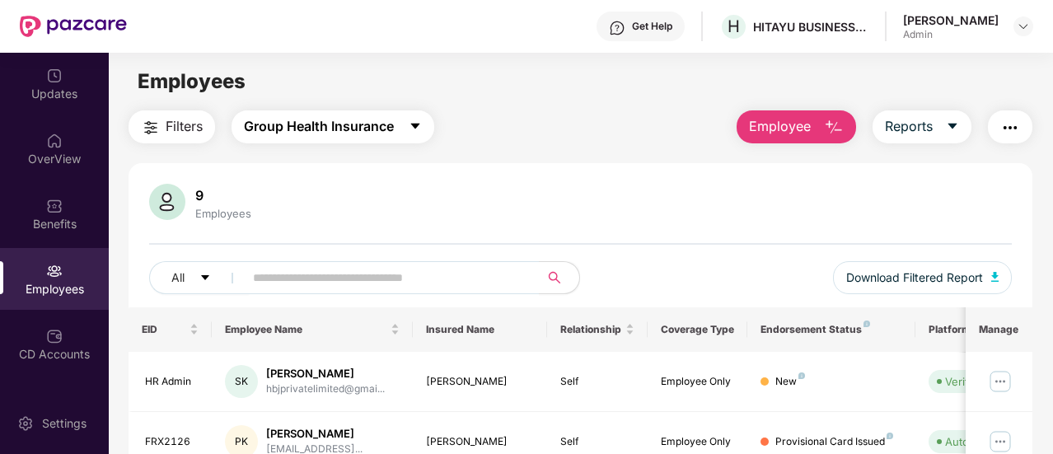
click at [373, 126] on span "Group Health Insurance" at bounding box center [319, 126] width 150 height 21
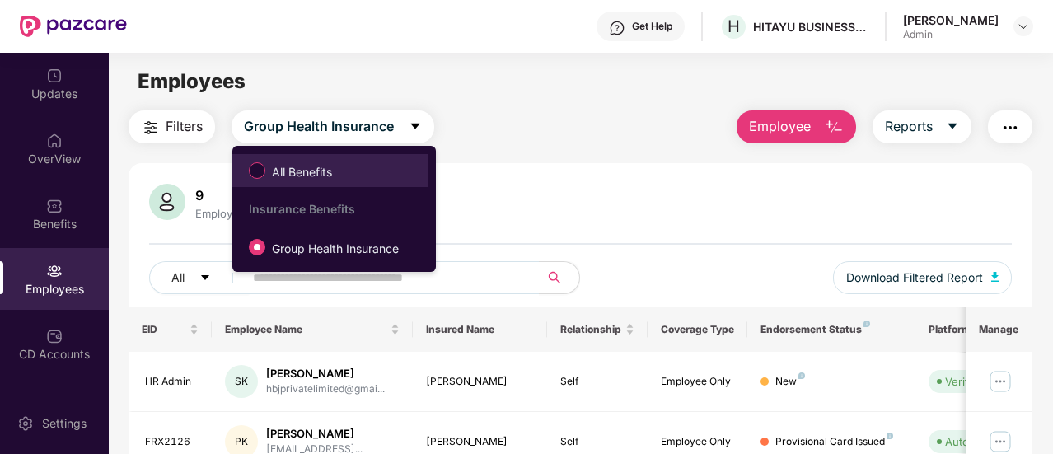
click at [311, 171] on span "All Benefits" at bounding box center [301, 172] width 73 height 18
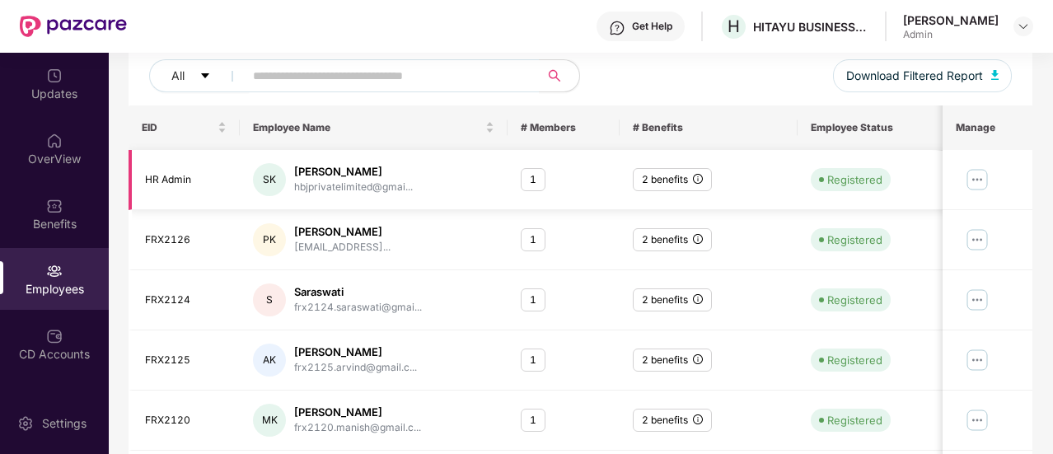
scroll to position [203, 0]
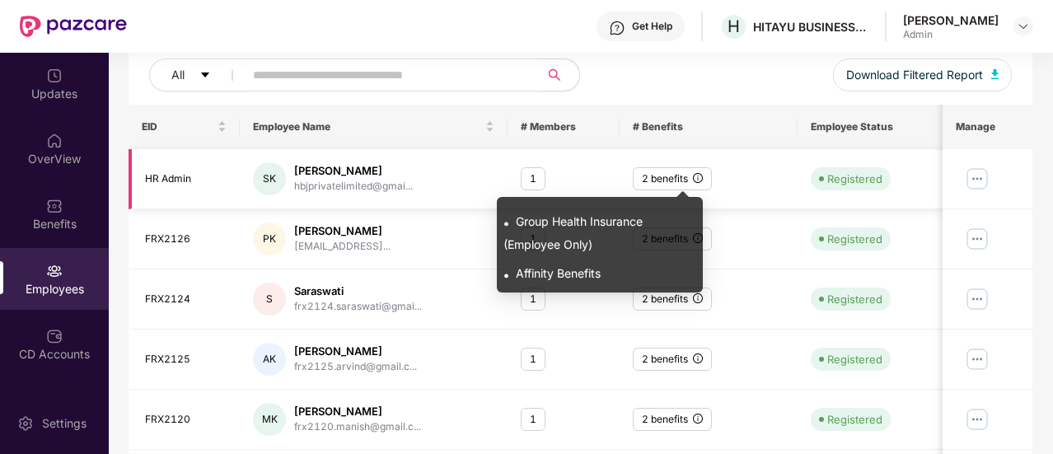
click at [695, 177] on icon "info-circle" at bounding box center [698, 178] width 10 height 10
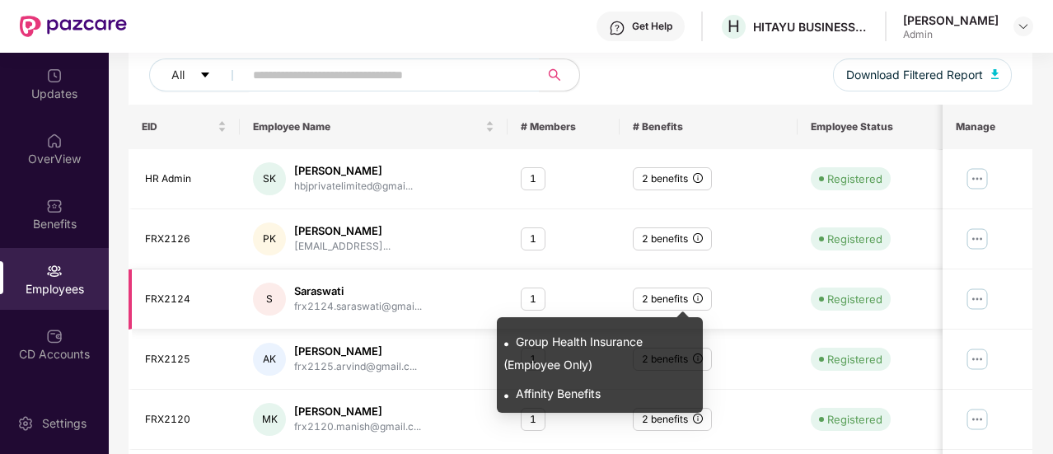
click at [697, 297] on icon "info-circle" at bounding box center [698, 298] width 10 height 10
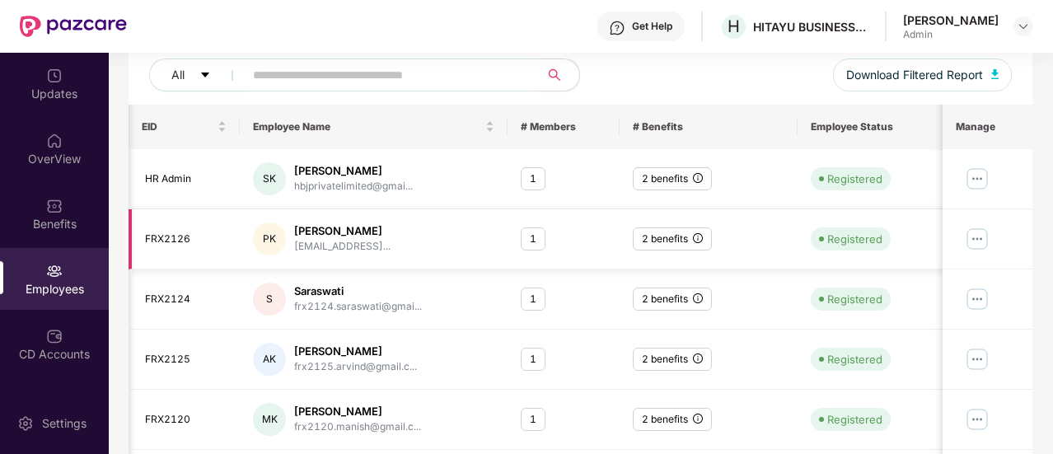
scroll to position [0, 165]
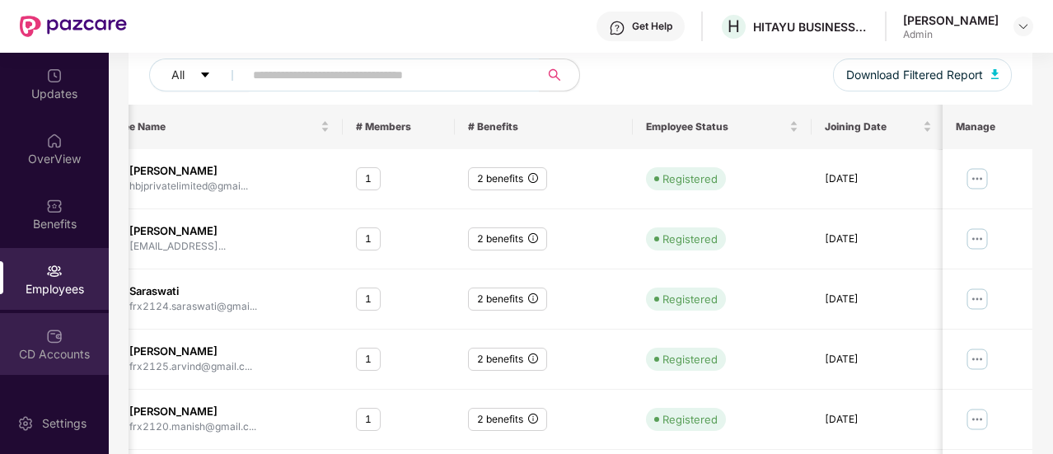
click at [38, 346] on div "CD Accounts" at bounding box center [54, 354] width 109 height 16
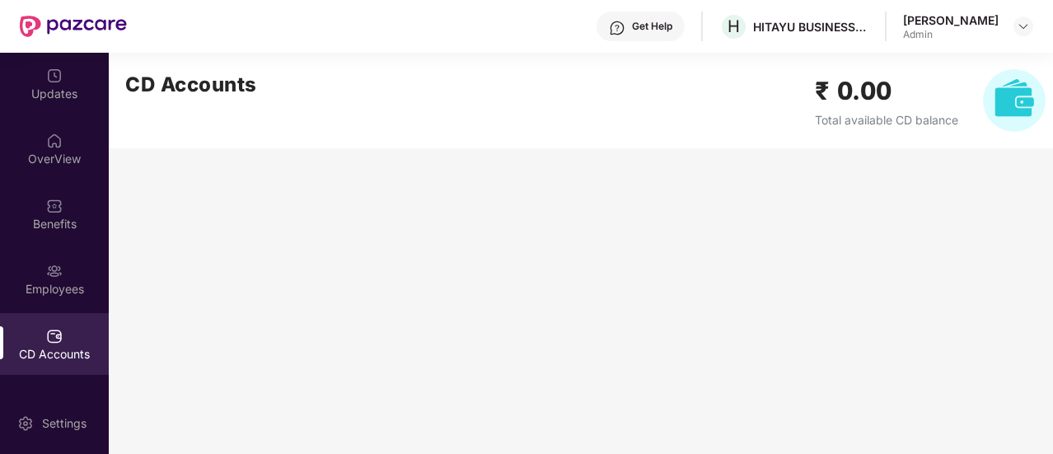
scroll to position [0, 0]
click at [72, 340] on div "CD Accounts" at bounding box center [54, 344] width 109 height 62
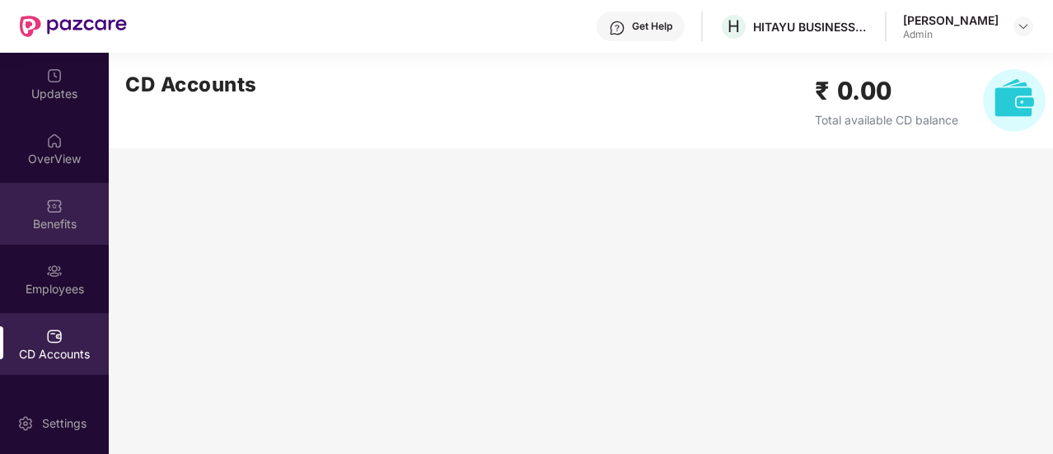
click at [58, 228] on div "Benefits" at bounding box center [54, 224] width 109 height 16
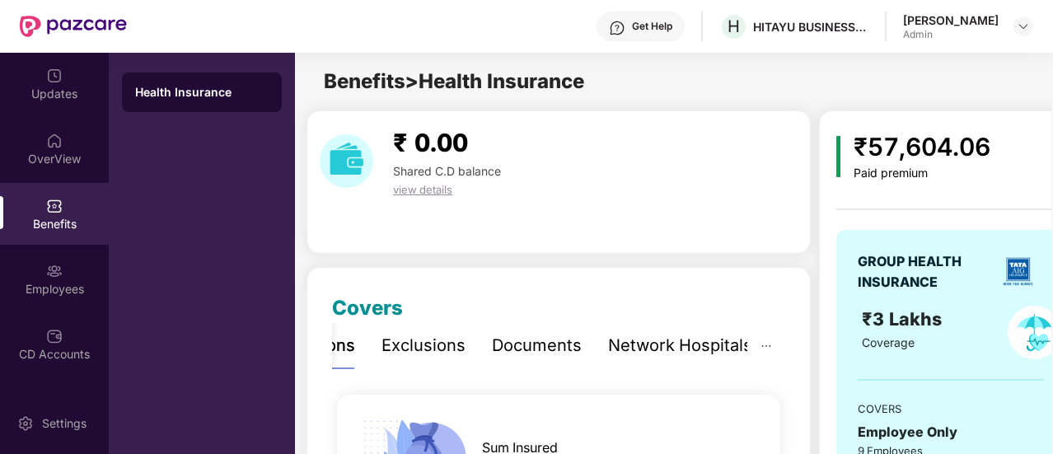
click at [546, 346] on div "Documents" at bounding box center [537, 346] width 90 height 26
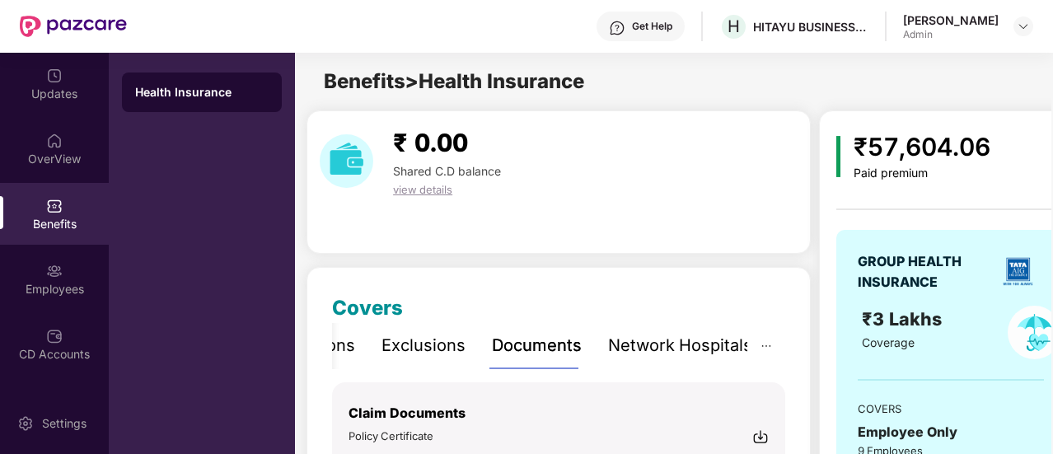
click at [756, 436] on img at bounding box center [760, 436] width 16 height 16
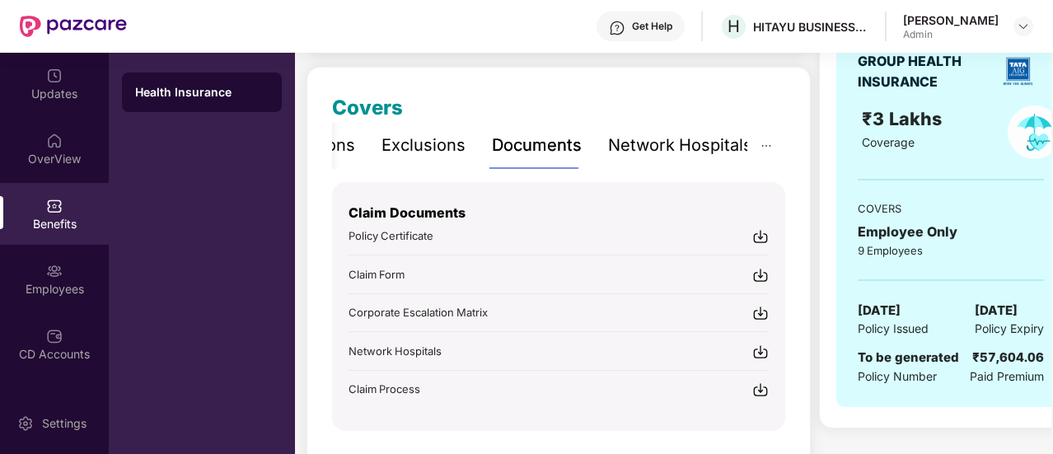
scroll to position [250, 0]
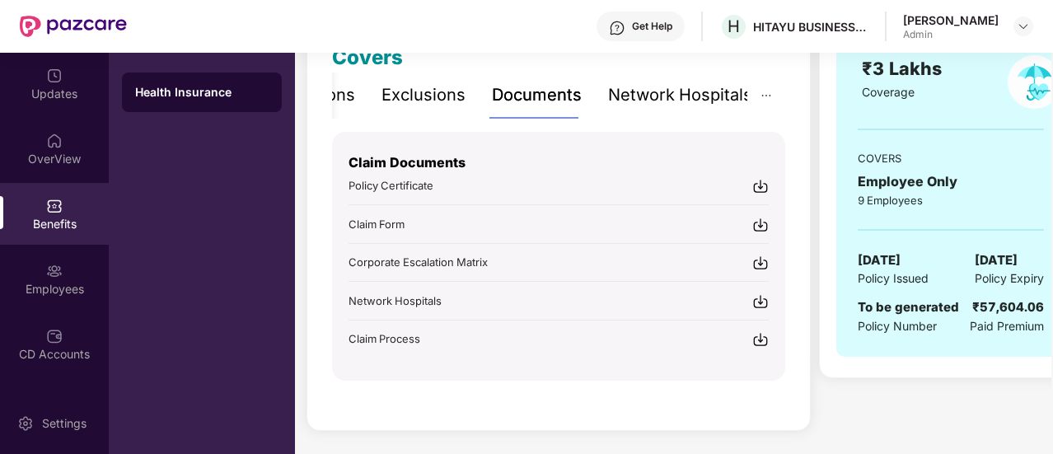
click at [759, 182] on img at bounding box center [760, 186] width 16 height 16
click at [764, 225] on img at bounding box center [760, 225] width 16 height 16
click at [762, 338] on img at bounding box center [760, 339] width 16 height 16
click at [48, 166] on div "OverView" at bounding box center [54, 159] width 109 height 16
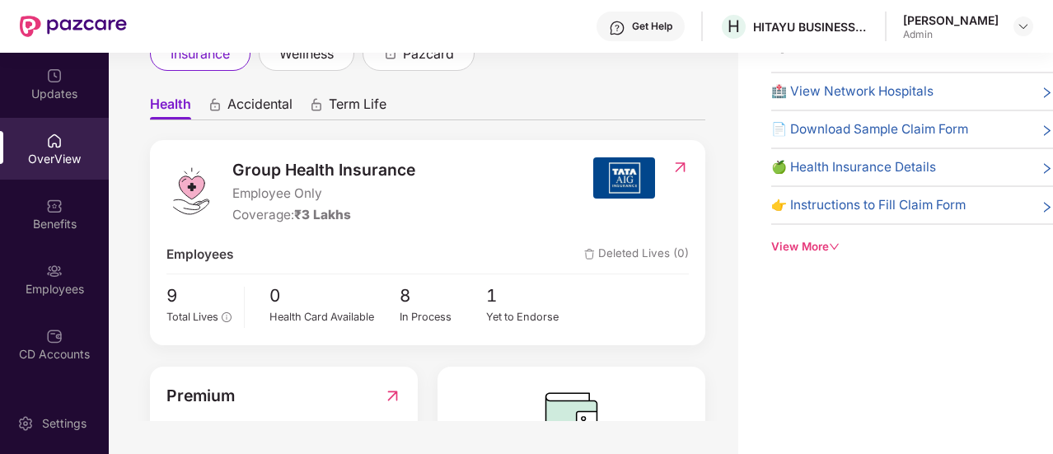
scroll to position [74, 0]
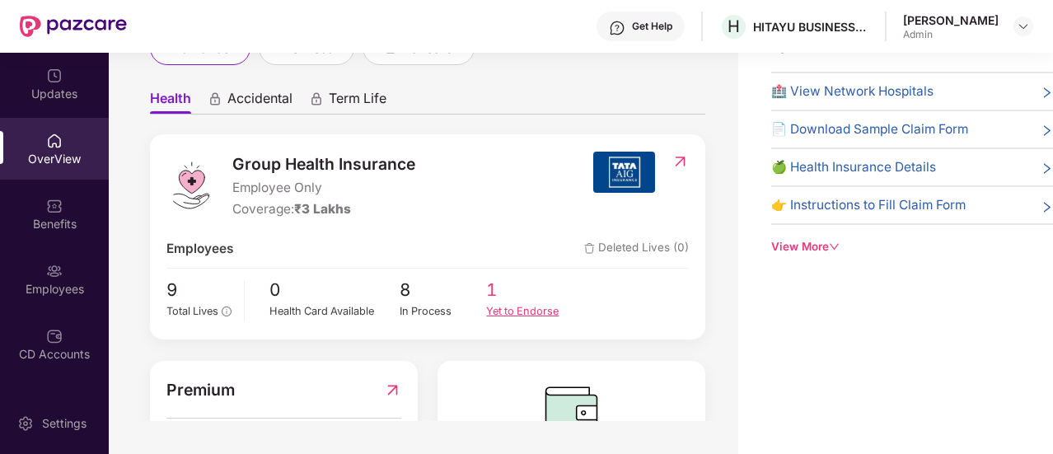
click at [497, 312] on div "Yet to Endorse" at bounding box center [529, 311] width 87 height 16
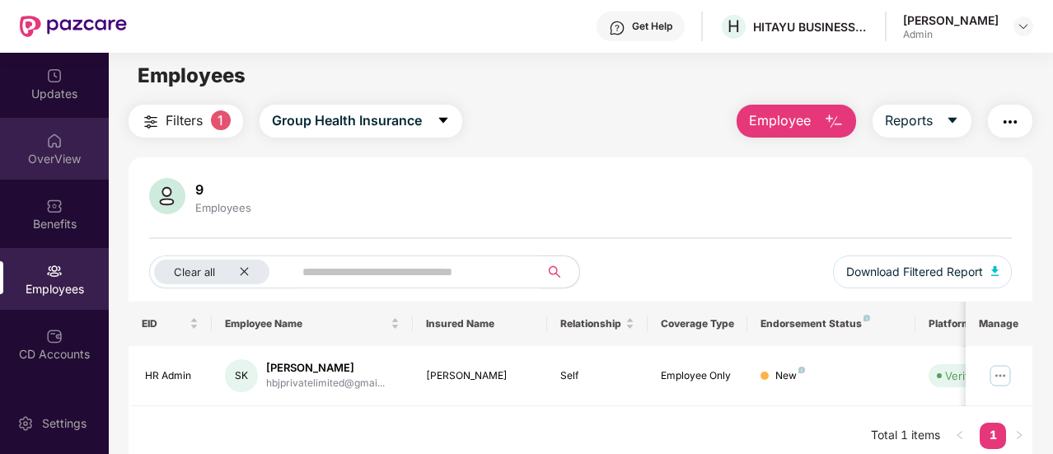
scroll to position [5, 0]
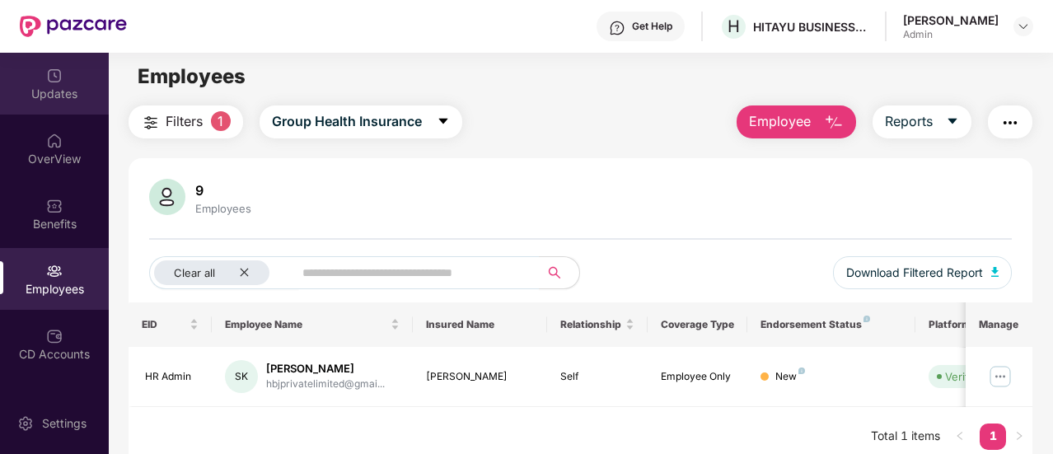
click at [63, 92] on div "Updates" at bounding box center [54, 94] width 109 height 16
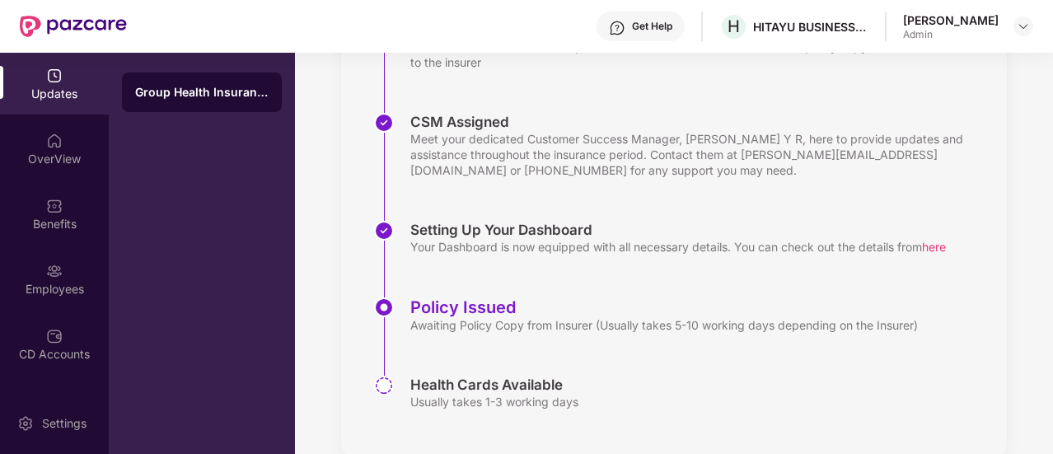
scroll to position [422, 0]
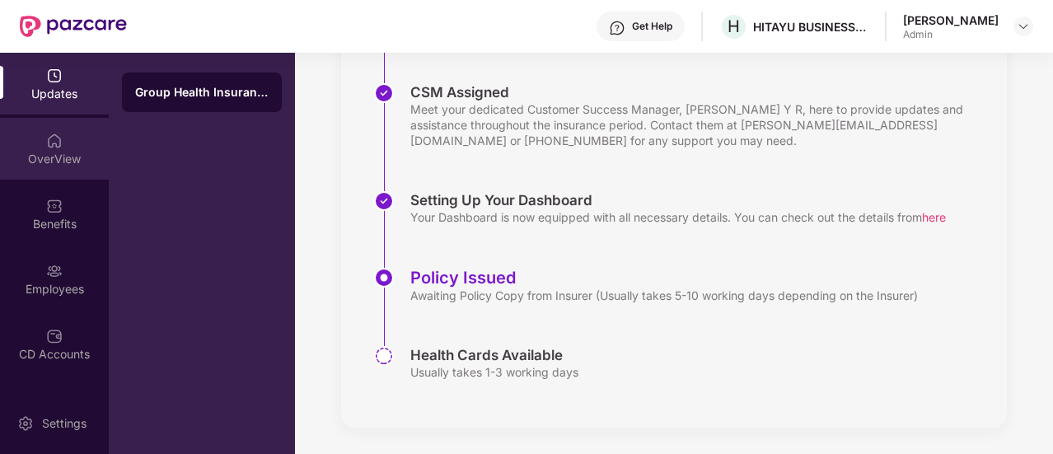
click at [68, 140] on div "OverView" at bounding box center [54, 149] width 109 height 62
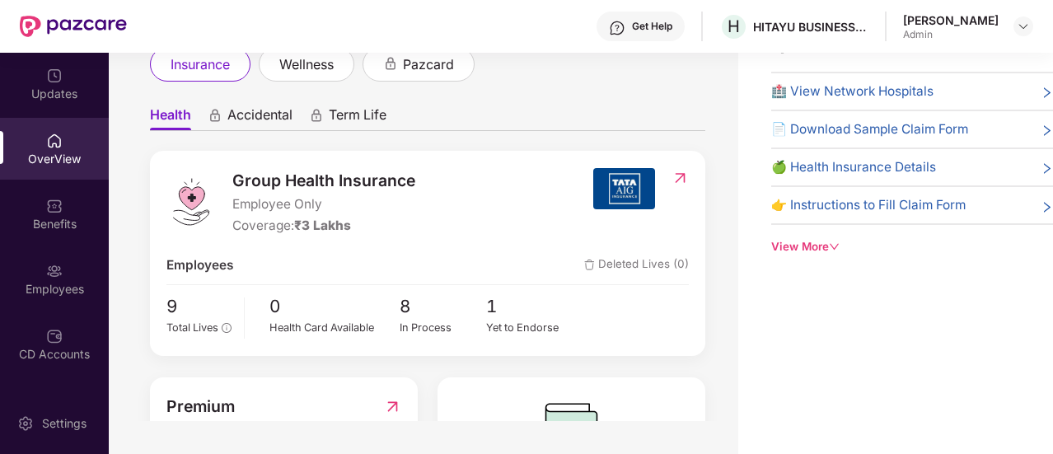
scroll to position [58, 0]
click at [292, 324] on div "Health Card Available" at bounding box center [334, 327] width 130 height 16
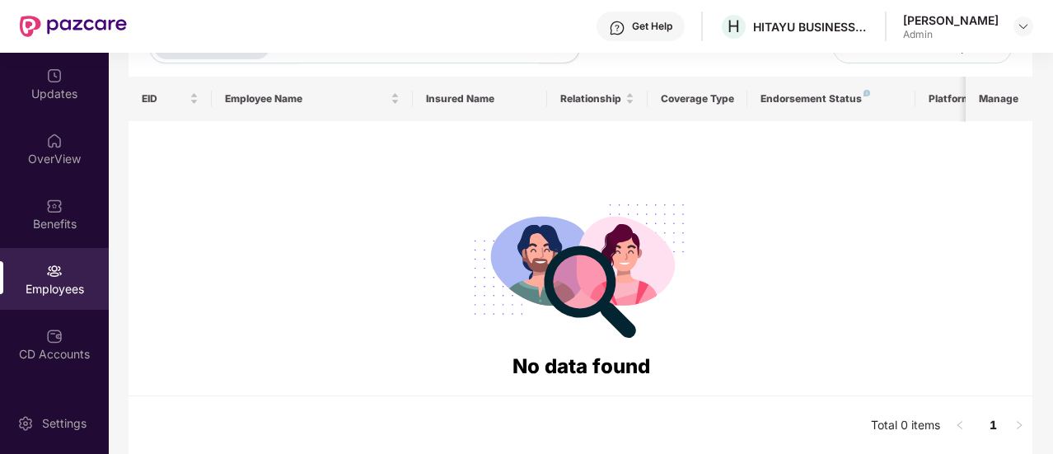
scroll to position [0, 0]
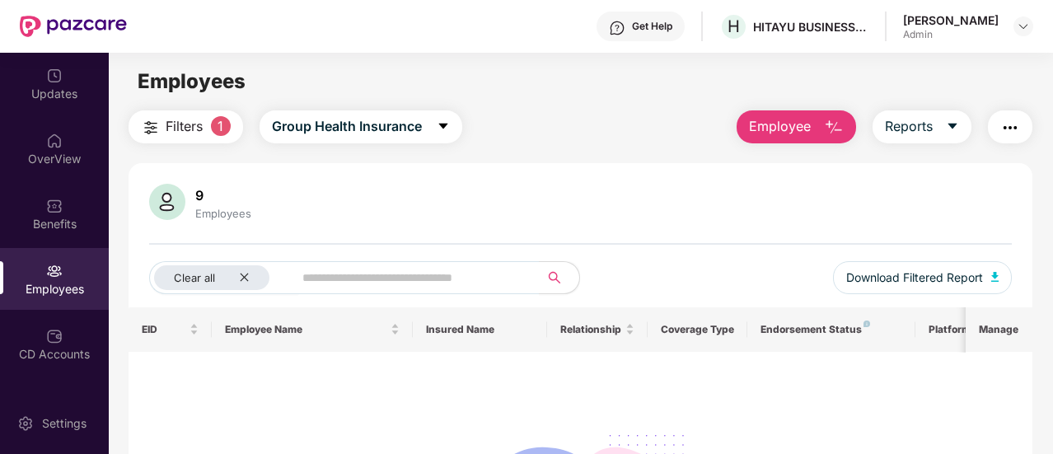
click at [41, 278] on div "Employees" at bounding box center [54, 279] width 109 height 62
click at [41, 111] on div "Updates" at bounding box center [54, 84] width 109 height 62
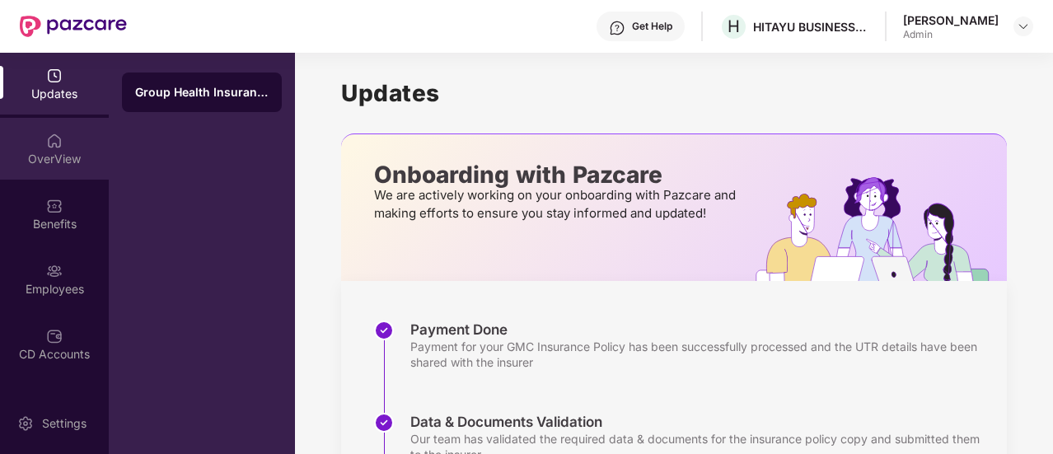
click at [54, 156] on div "OverView" at bounding box center [54, 159] width 109 height 16
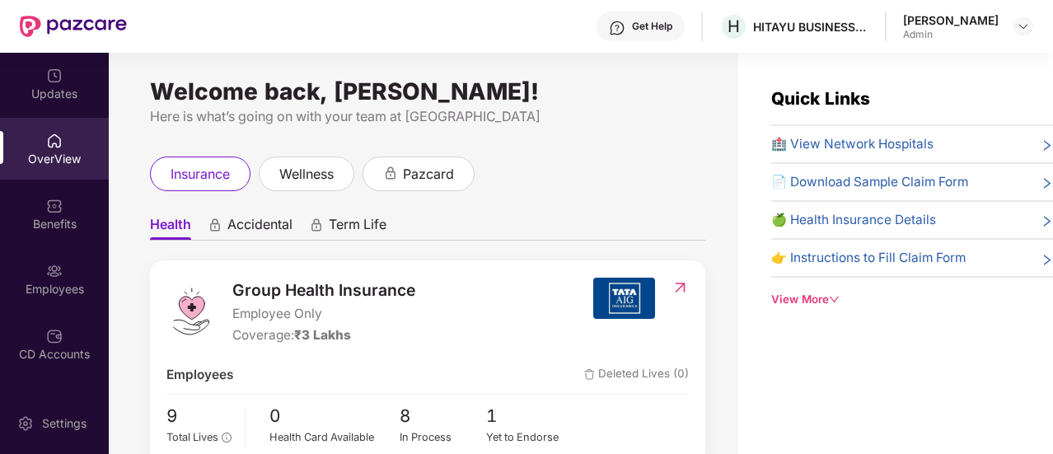
scroll to position [3, 0]
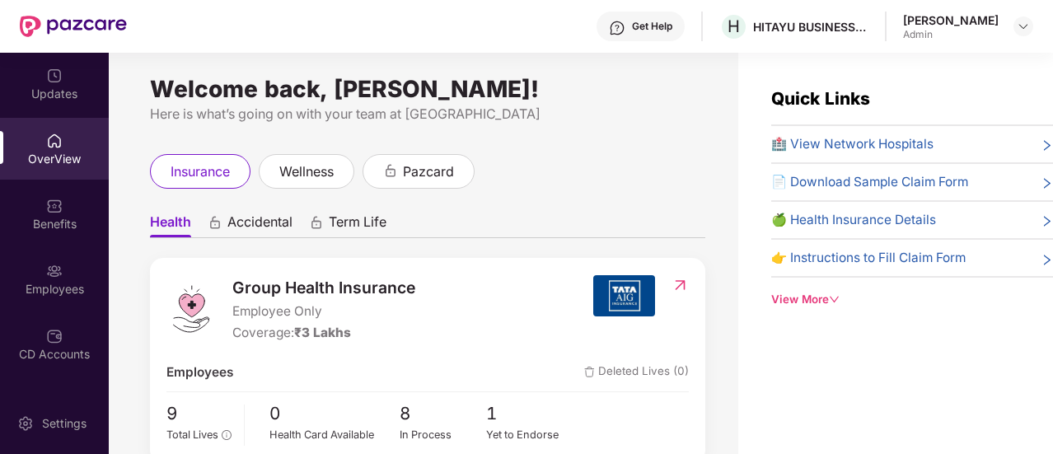
click at [246, 218] on span "Accidental" at bounding box center [259, 225] width 65 height 24
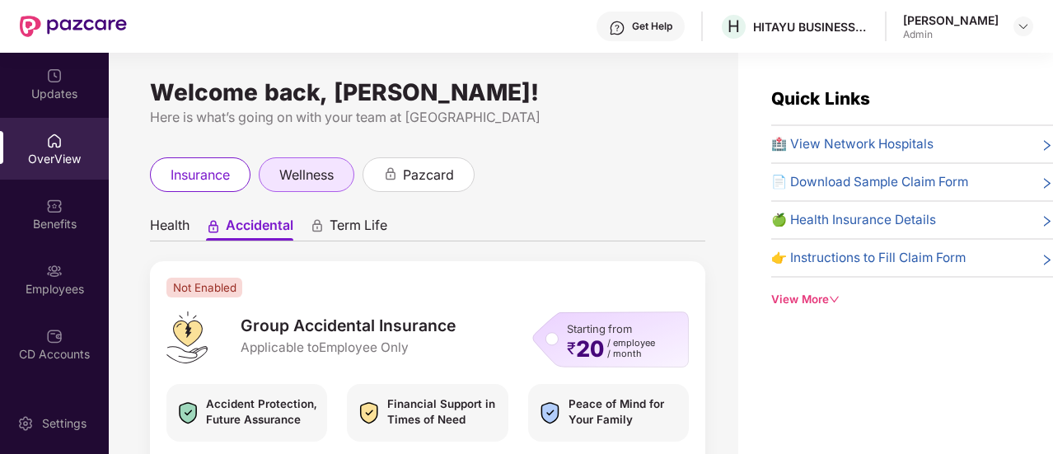
click at [333, 173] on span "wellness" at bounding box center [306, 175] width 54 height 21
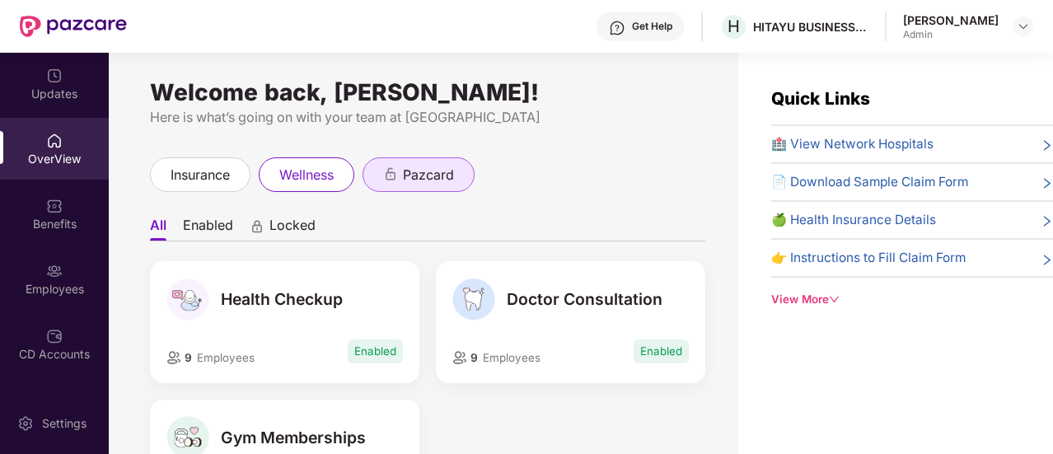
click at [418, 174] on span "pazcard" at bounding box center [428, 175] width 51 height 21
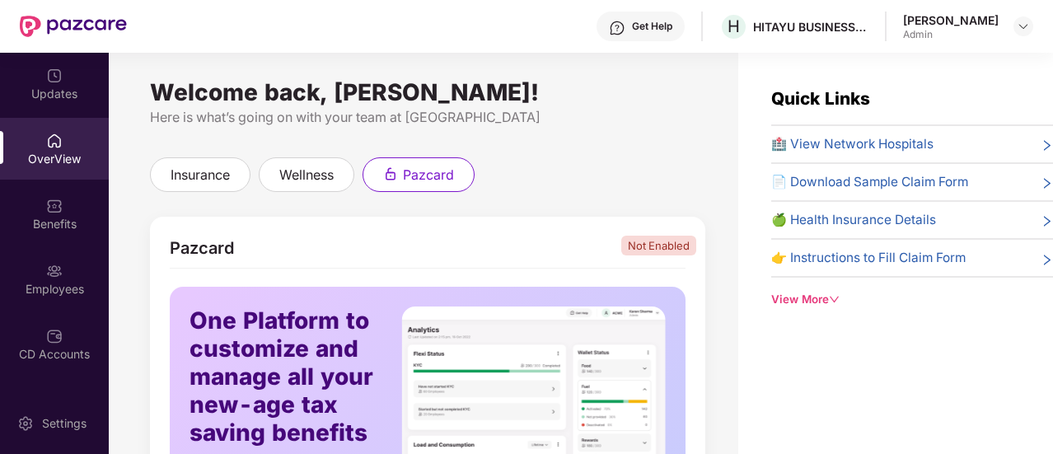
scroll to position [1, 0]
click at [322, 175] on span "wellness" at bounding box center [306, 174] width 54 height 21
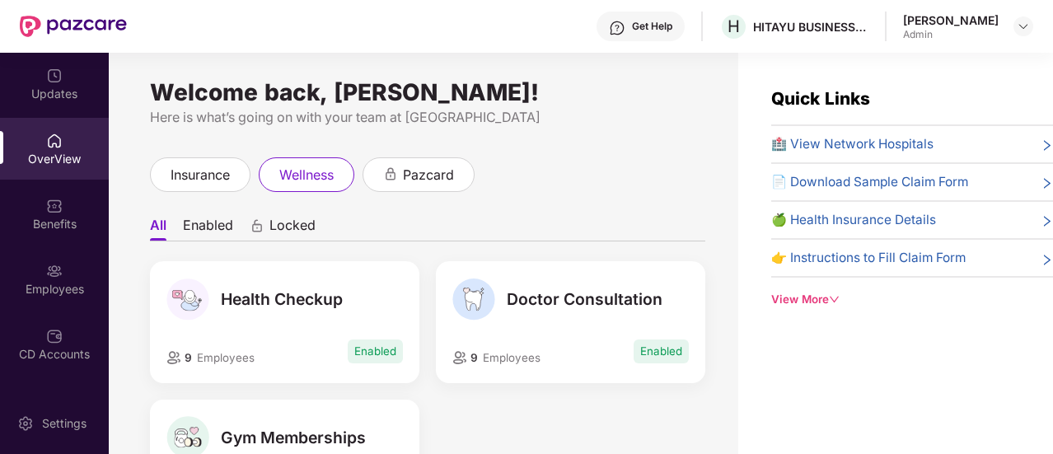
click at [227, 231] on li "Enabled" at bounding box center [208, 229] width 50 height 24
click at [278, 230] on span "Locked" at bounding box center [292, 229] width 46 height 24
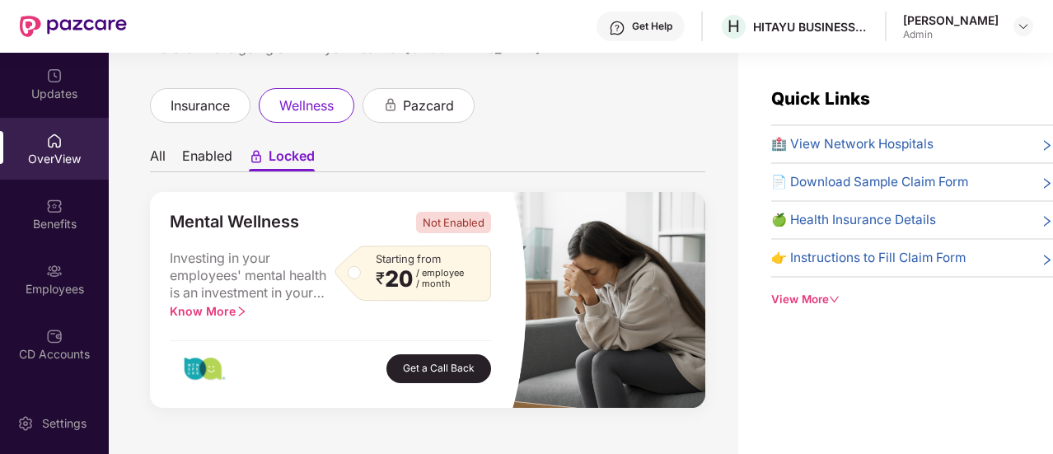
scroll to position [68, 0]
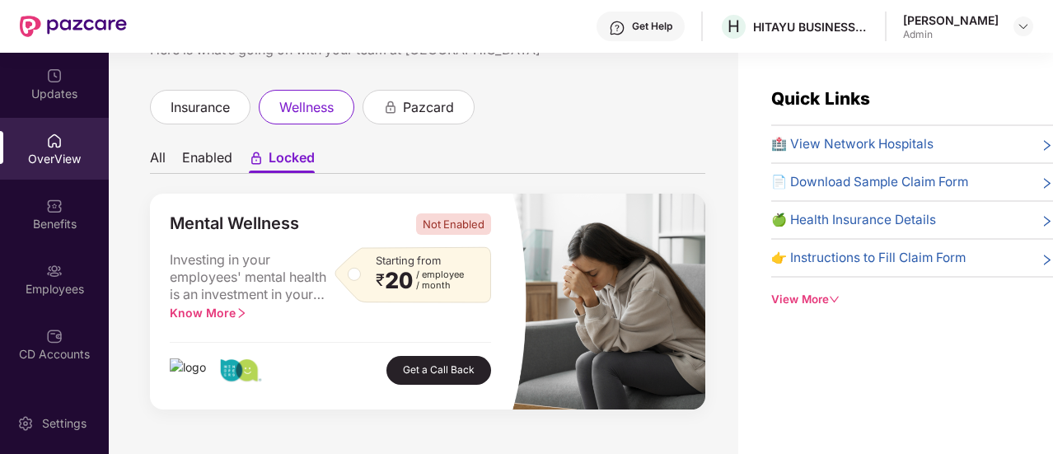
click at [203, 165] on li "Enabled" at bounding box center [207, 161] width 50 height 24
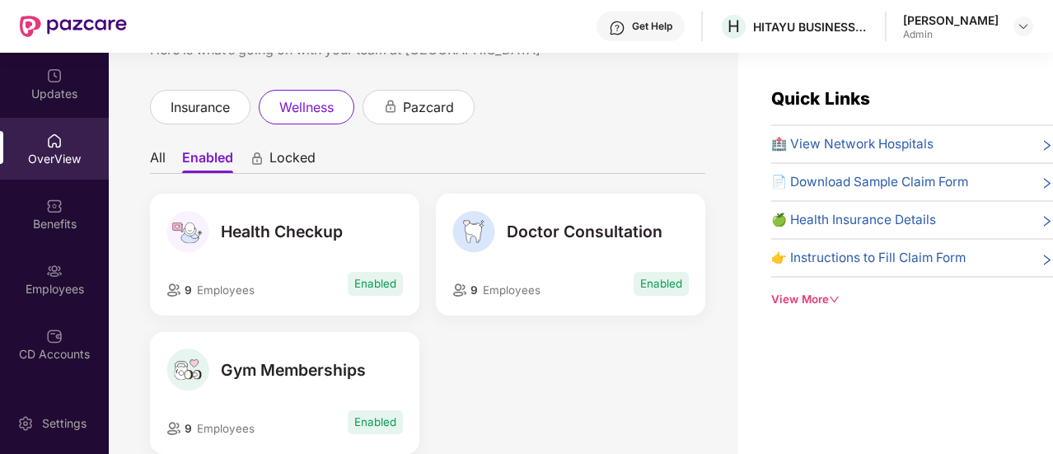
scroll to position [0, 0]
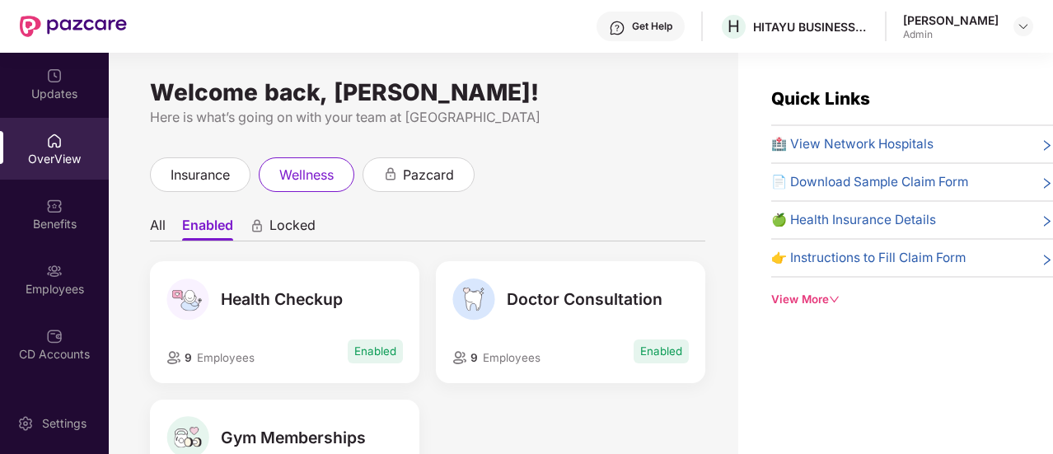
click at [161, 227] on li "All" at bounding box center [158, 229] width 16 height 24
click at [202, 169] on span "insurance" at bounding box center [199, 175] width 59 height 21
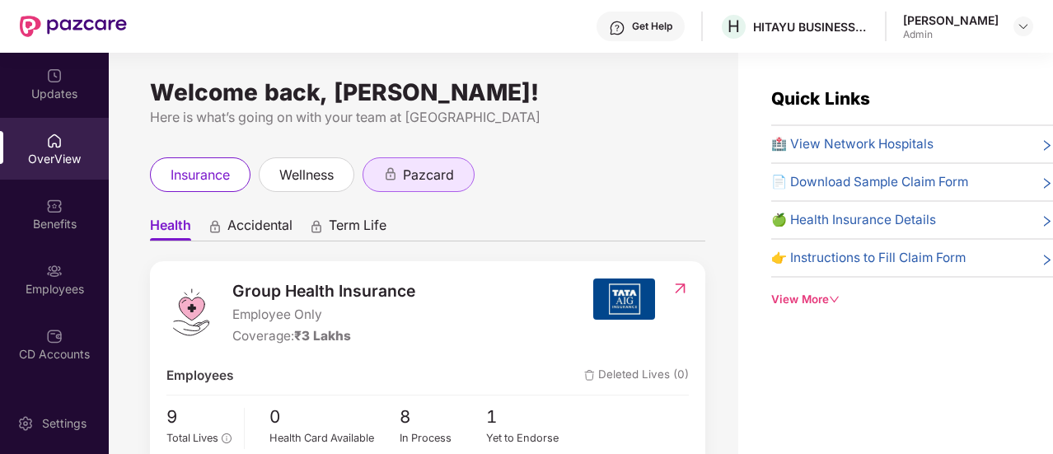
click at [429, 184] on span "pazcard" at bounding box center [428, 175] width 51 height 21
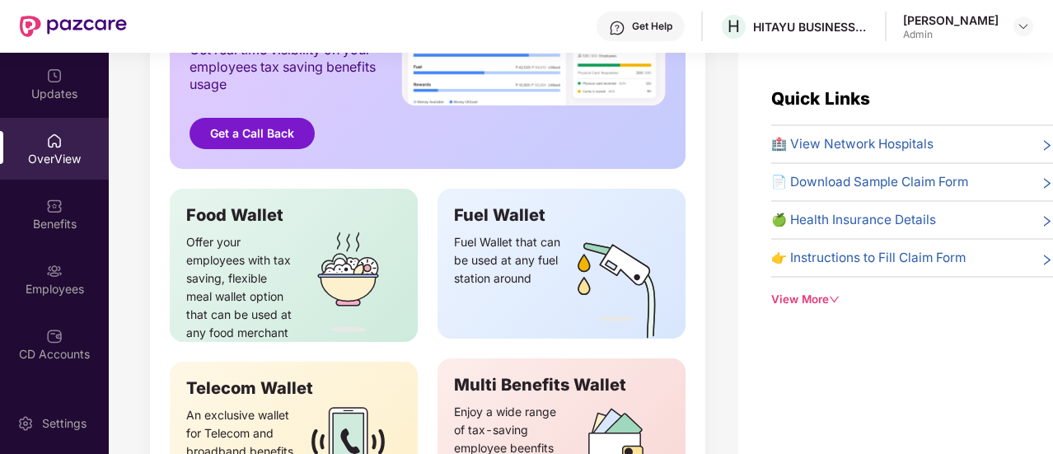
scroll to position [541, 0]
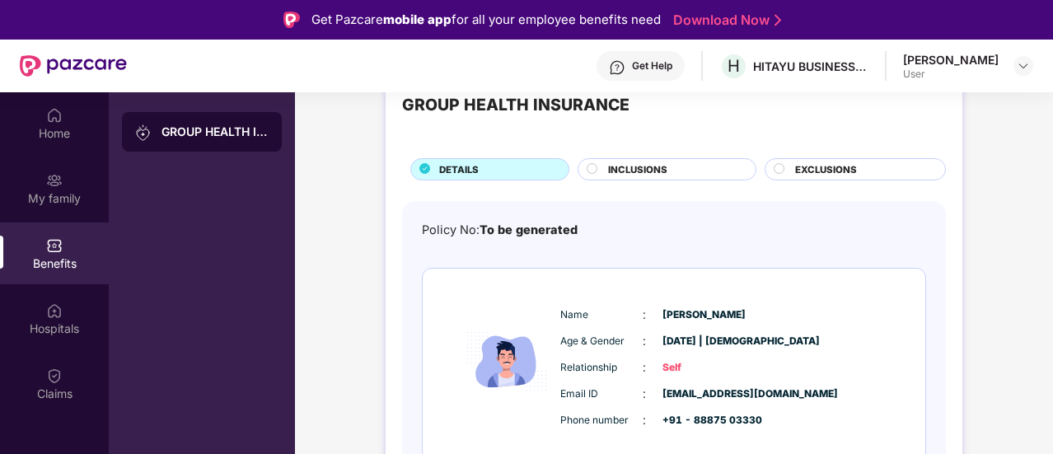
scroll to position [108, 0]
